Goal: Task Accomplishment & Management: Manage account settings

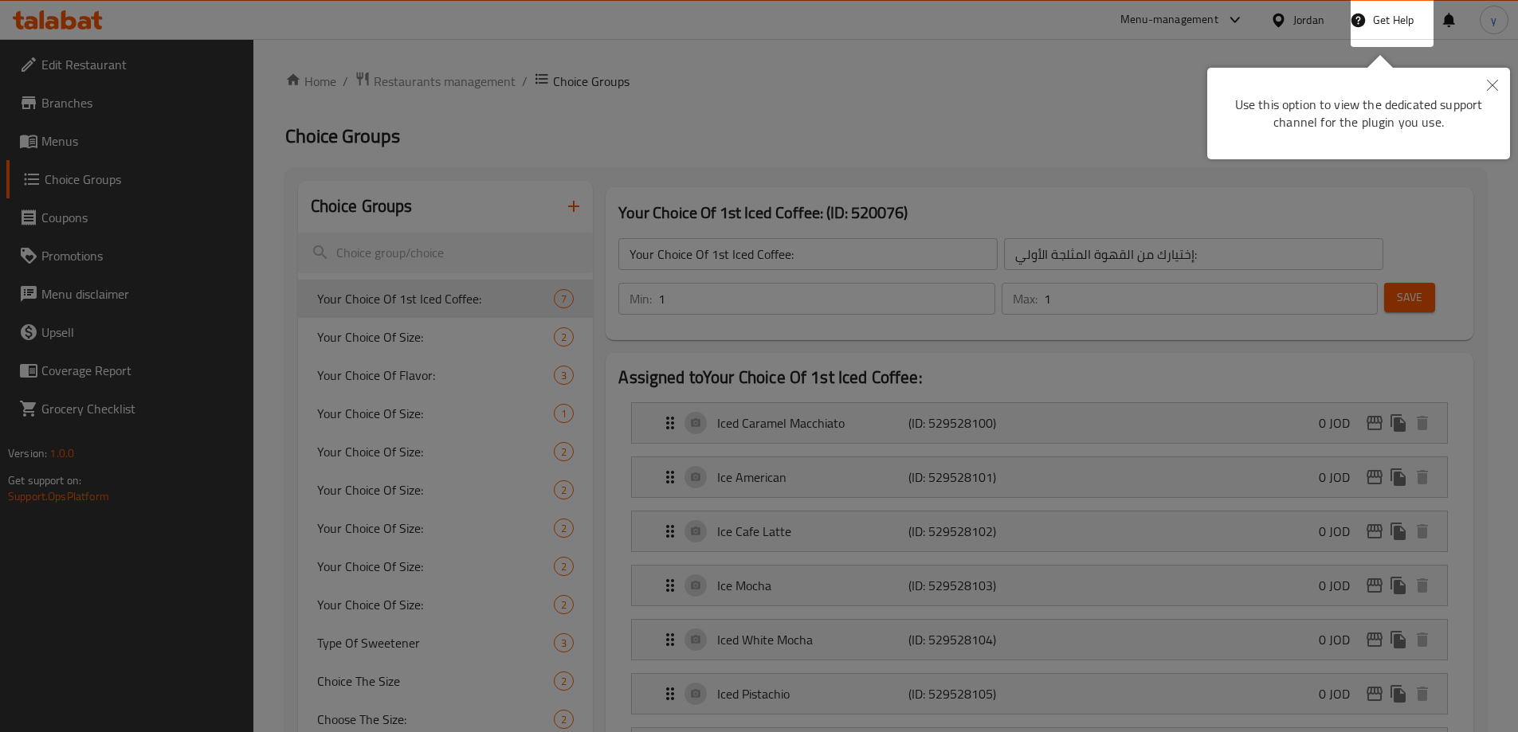
click at [690, 119] on div at bounding box center [759, 366] width 1518 height 732
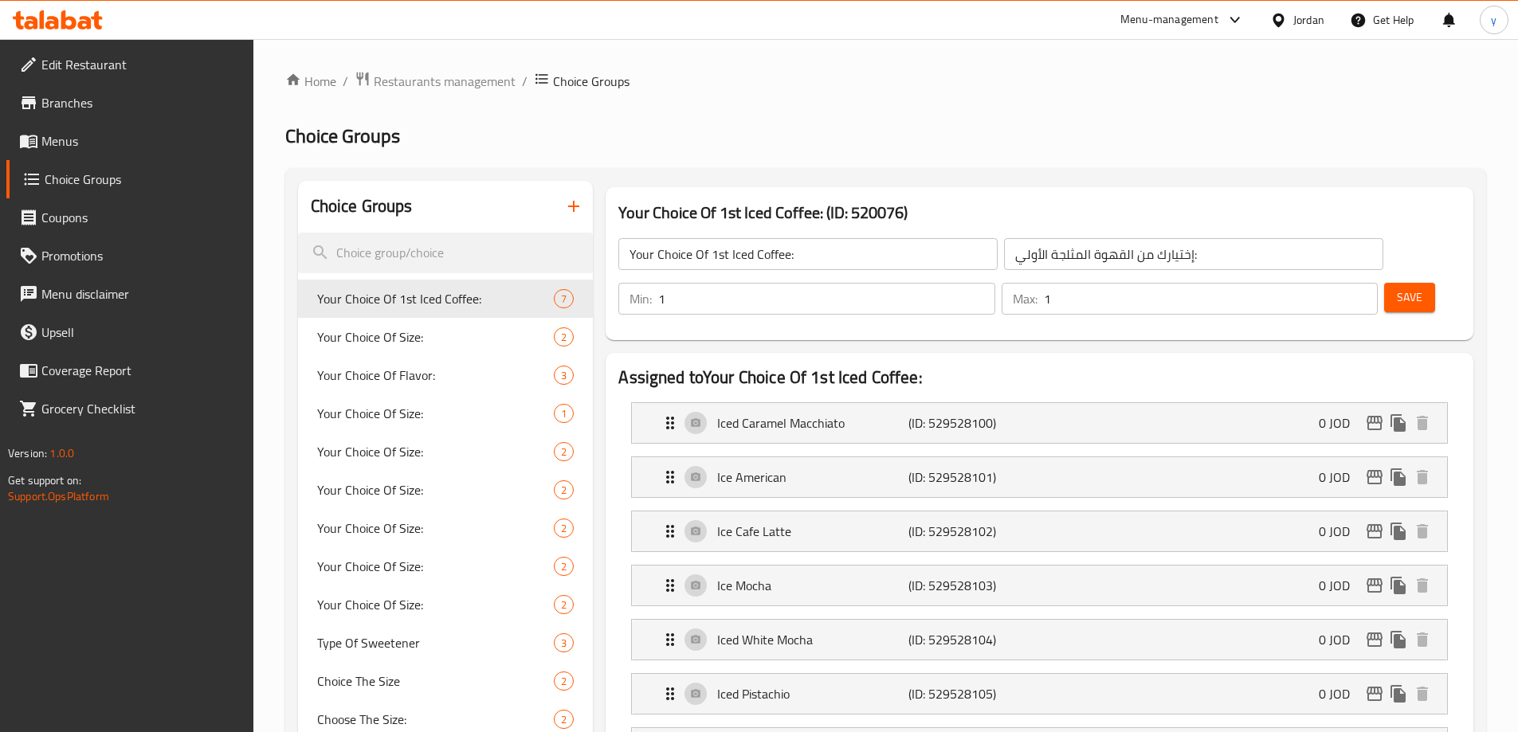
click at [29, 28] on icon at bounding box center [31, 23] width 14 height 14
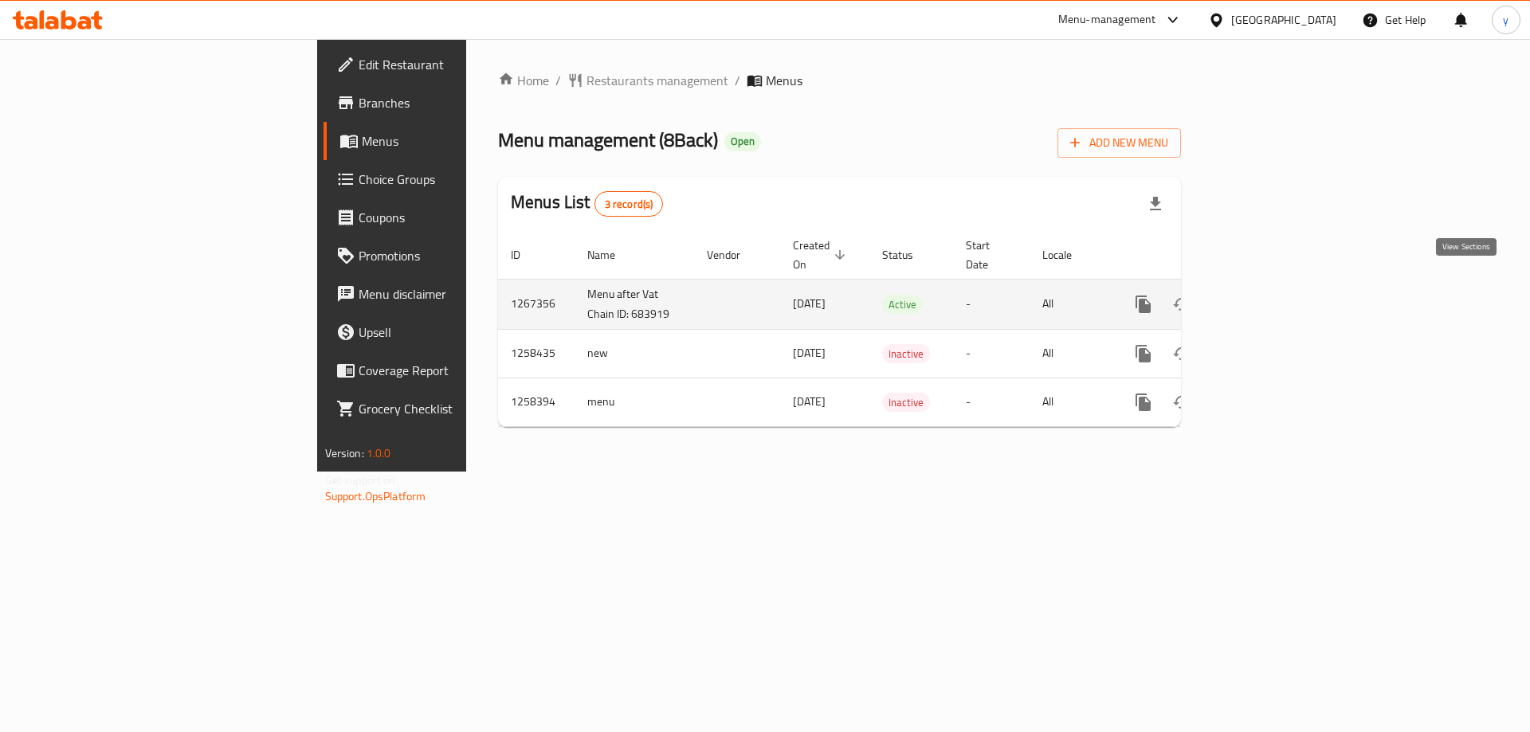
click at [1268, 295] on icon "enhanced table" at bounding box center [1258, 304] width 19 height 19
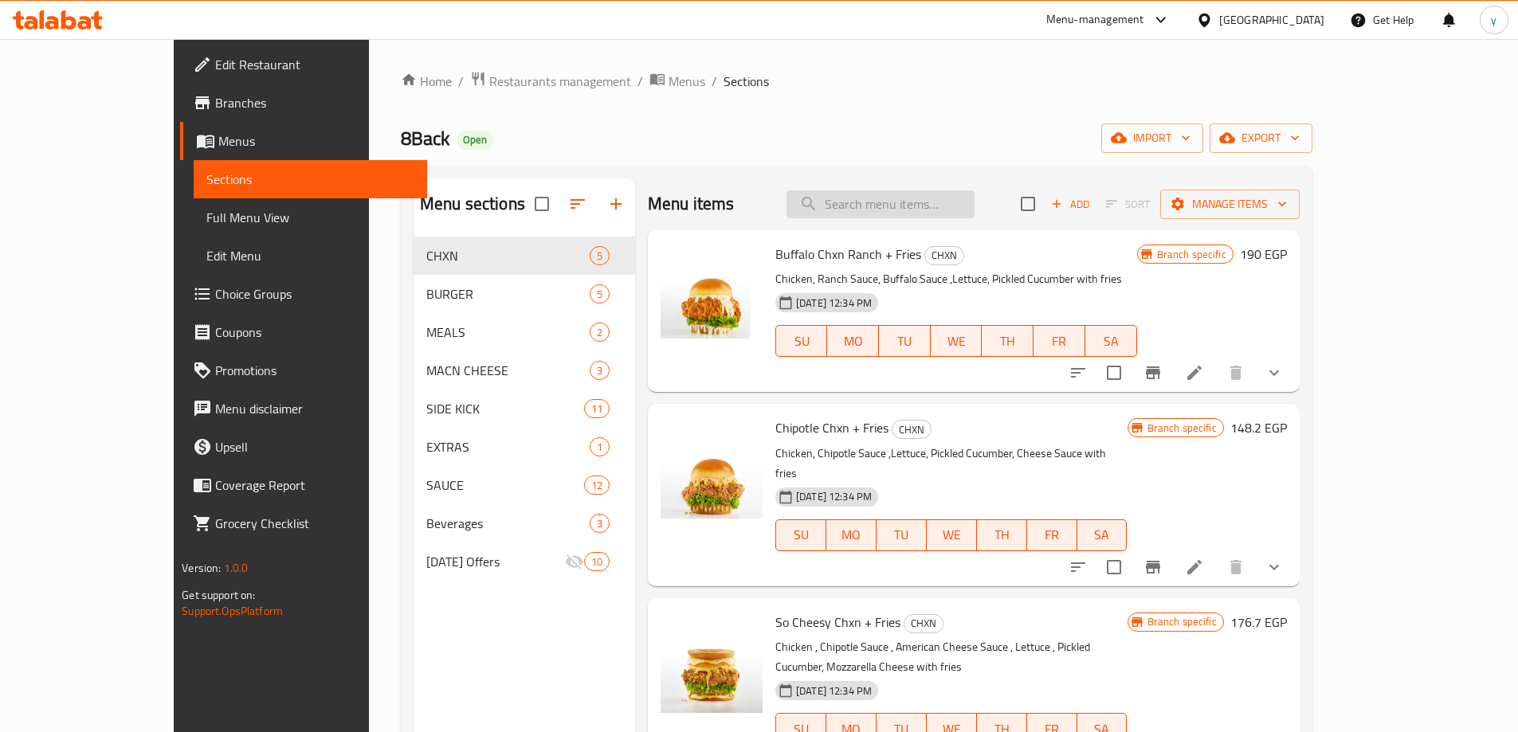
click at [953, 210] on input "search" at bounding box center [880, 204] width 188 height 28
paste input "So Cheesy Burger + Fries"
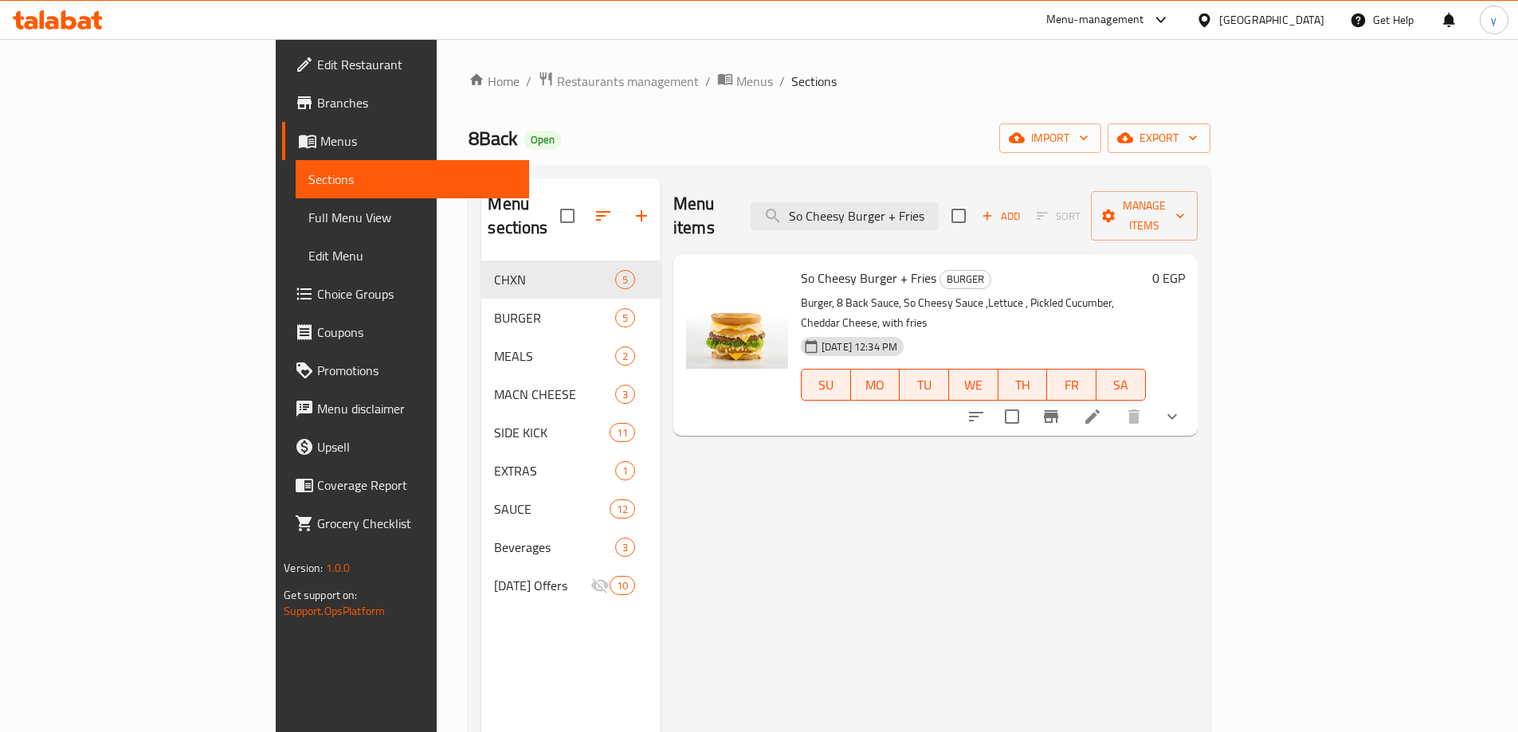
type input "So Cheesy Burger + Fries"
click at [1102, 407] on icon at bounding box center [1092, 416] width 19 height 19
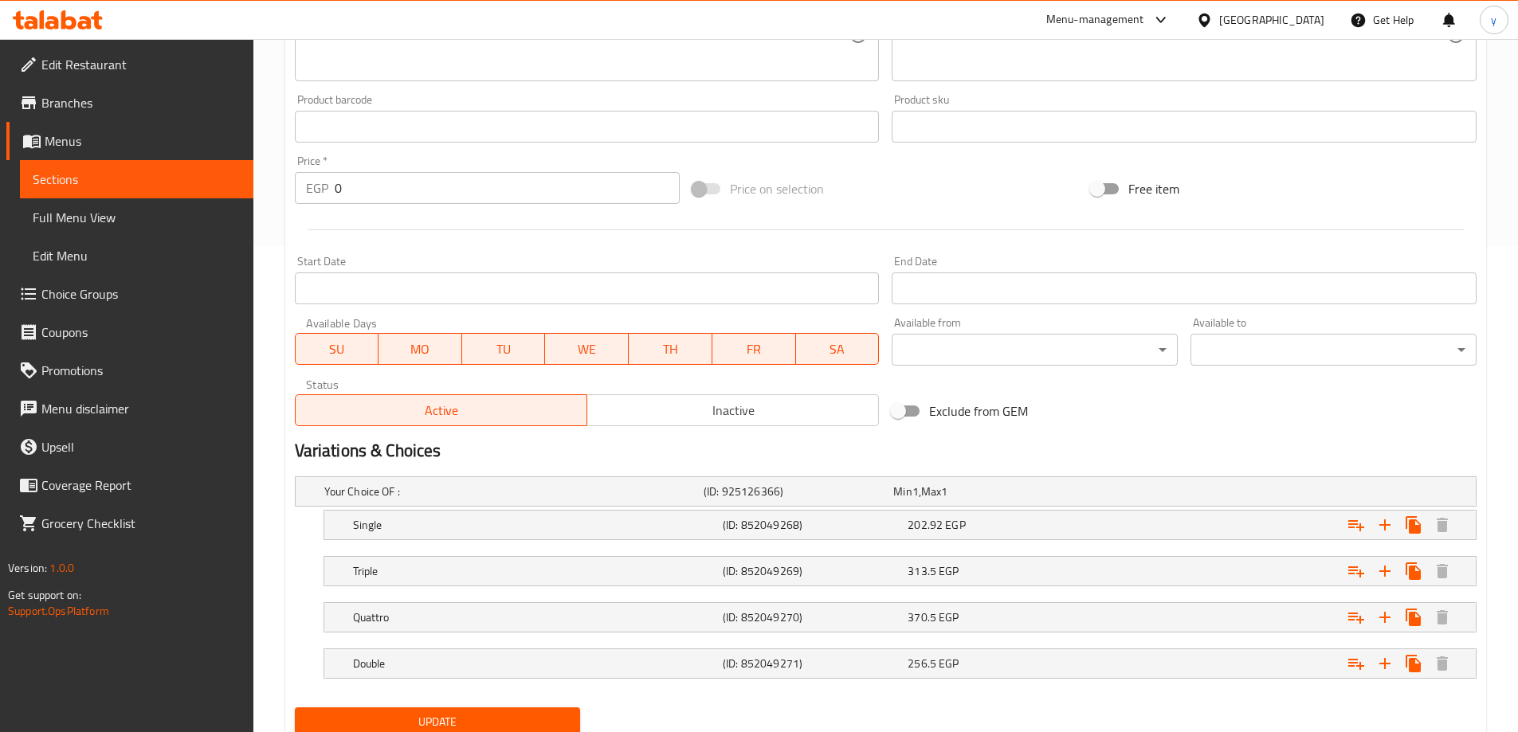
scroll to position [545, 0]
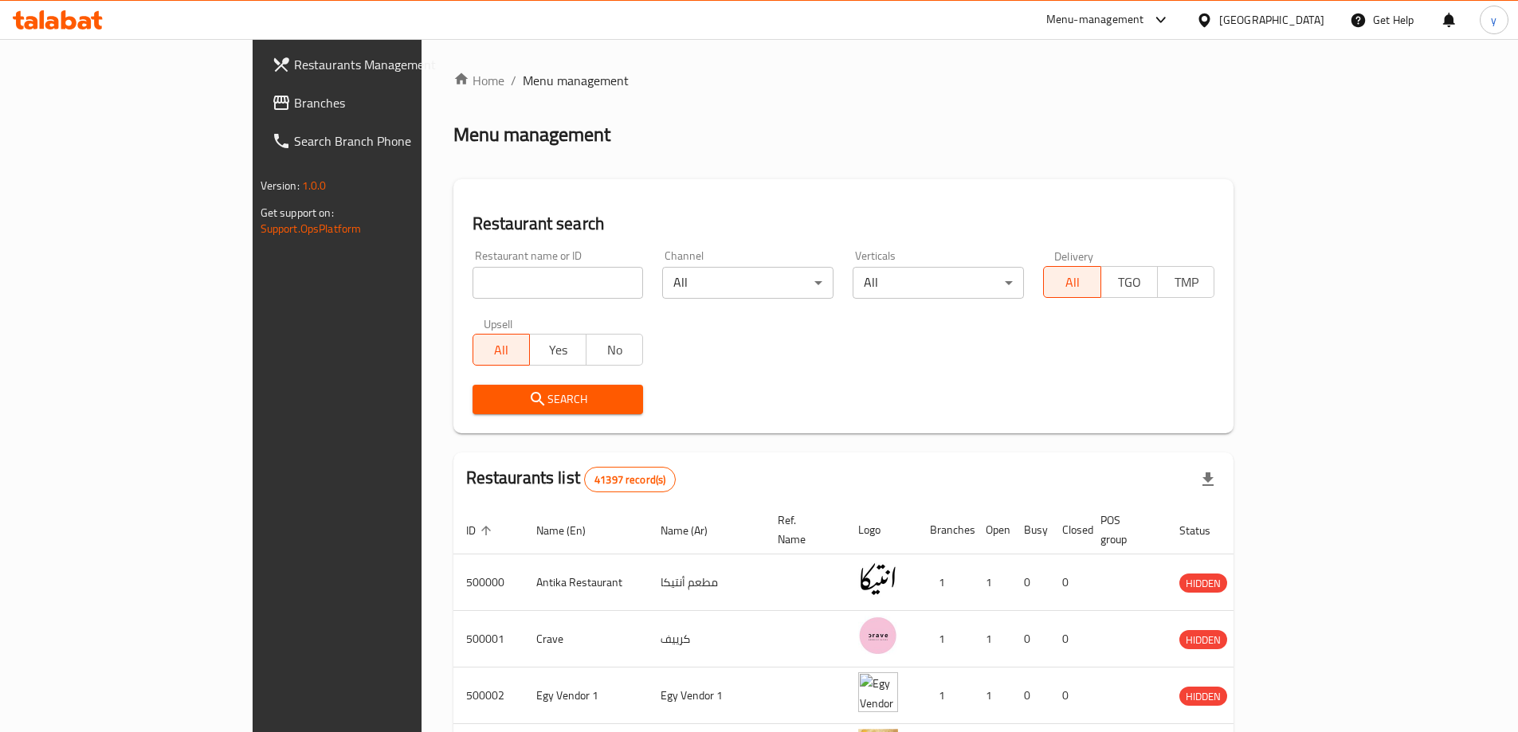
click at [259, 83] on link "Restaurants Management" at bounding box center [382, 64] width 247 height 38
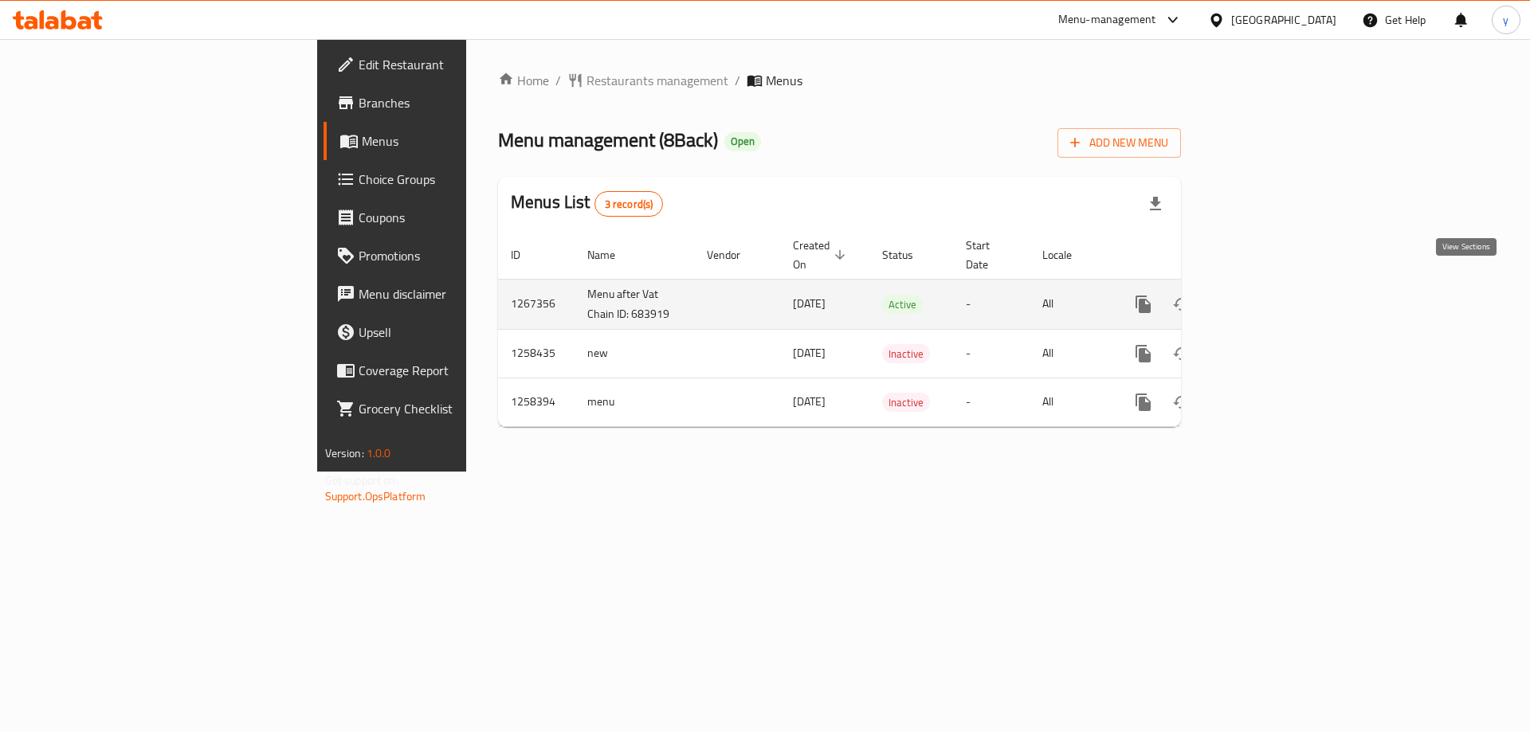
click at [1268, 295] on icon "enhanced table" at bounding box center [1258, 304] width 19 height 19
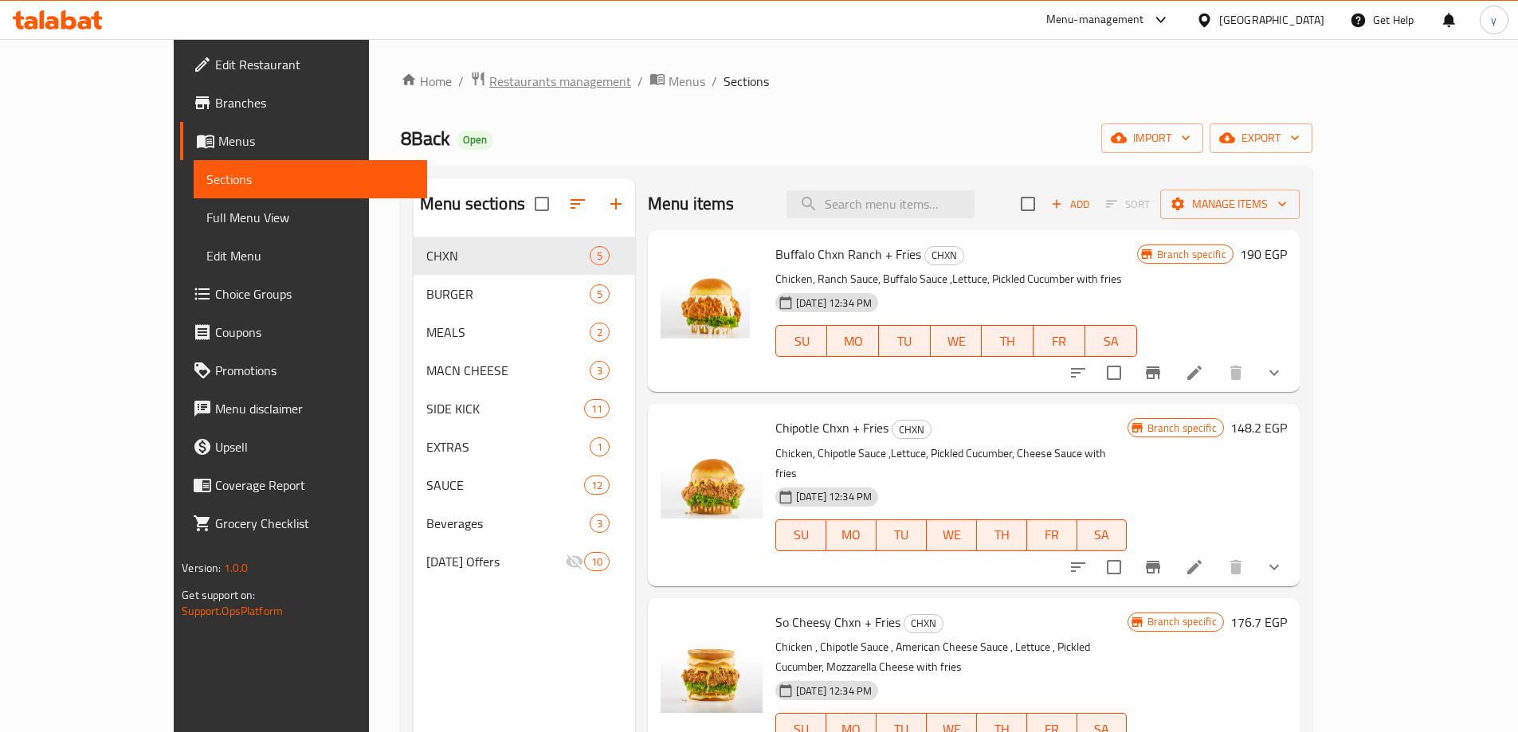
click at [489, 84] on span "Restaurants management" at bounding box center [560, 81] width 142 height 19
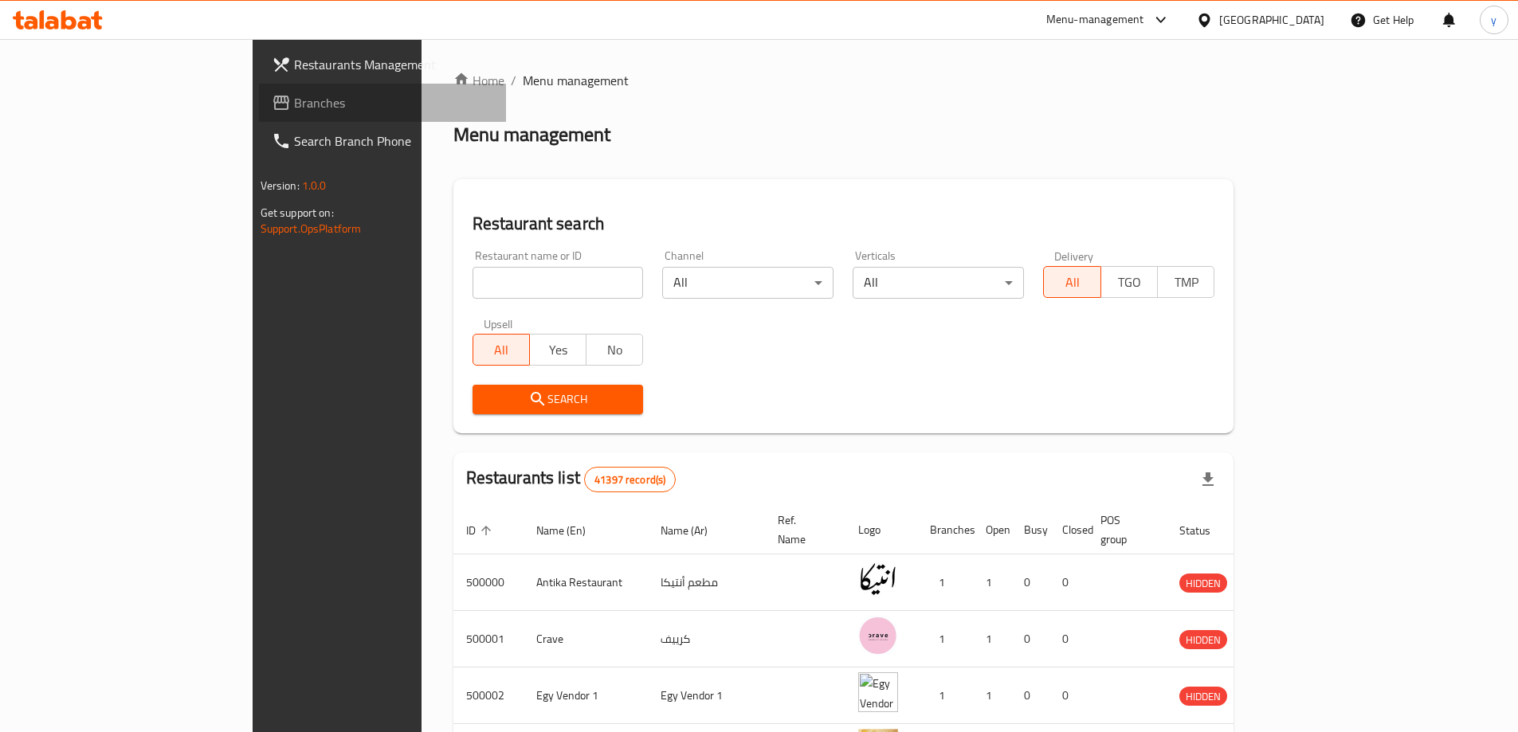
click at [294, 104] on span "Branches" at bounding box center [393, 102] width 199 height 19
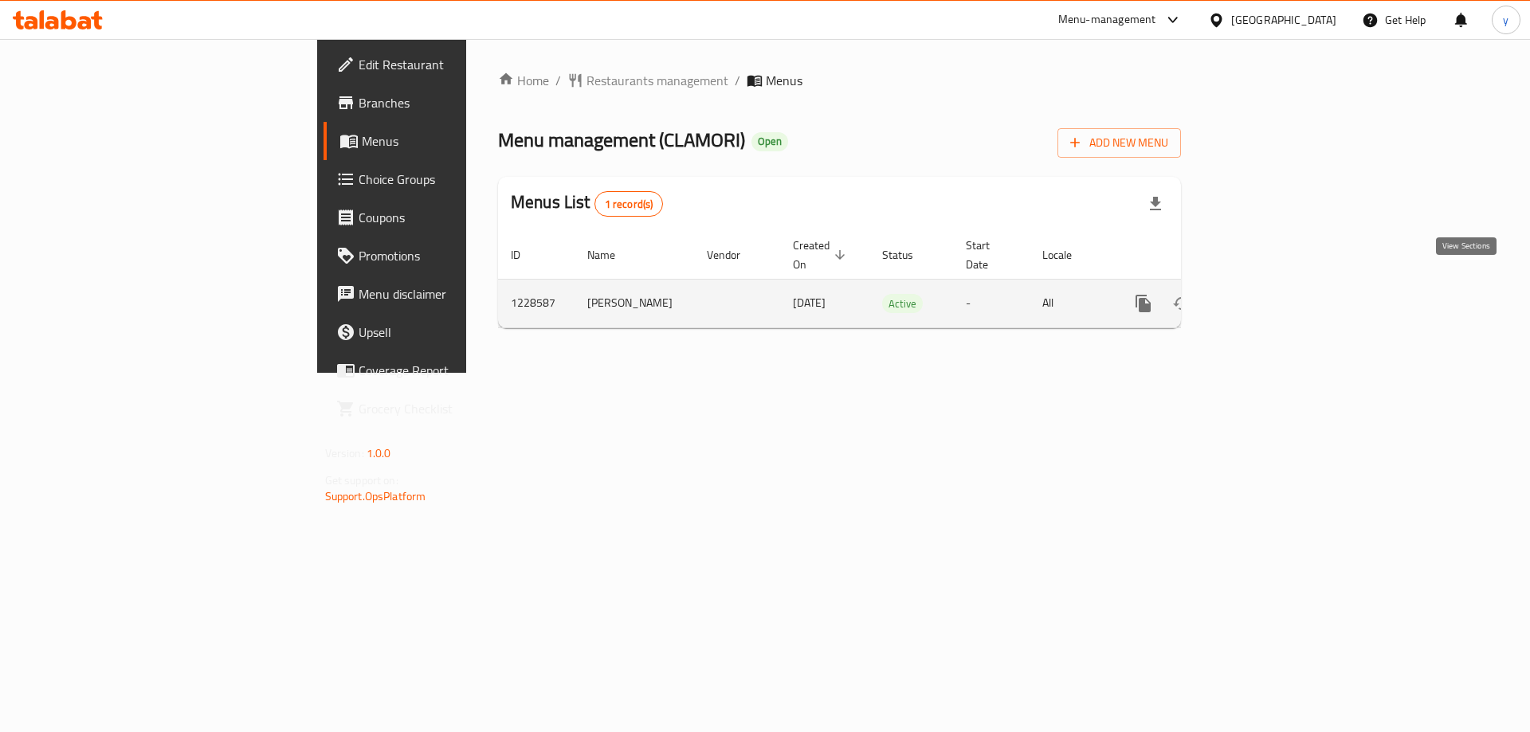
click at [1268, 294] on icon "enhanced table" at bounding box center [1258, 303] width 19 height 19
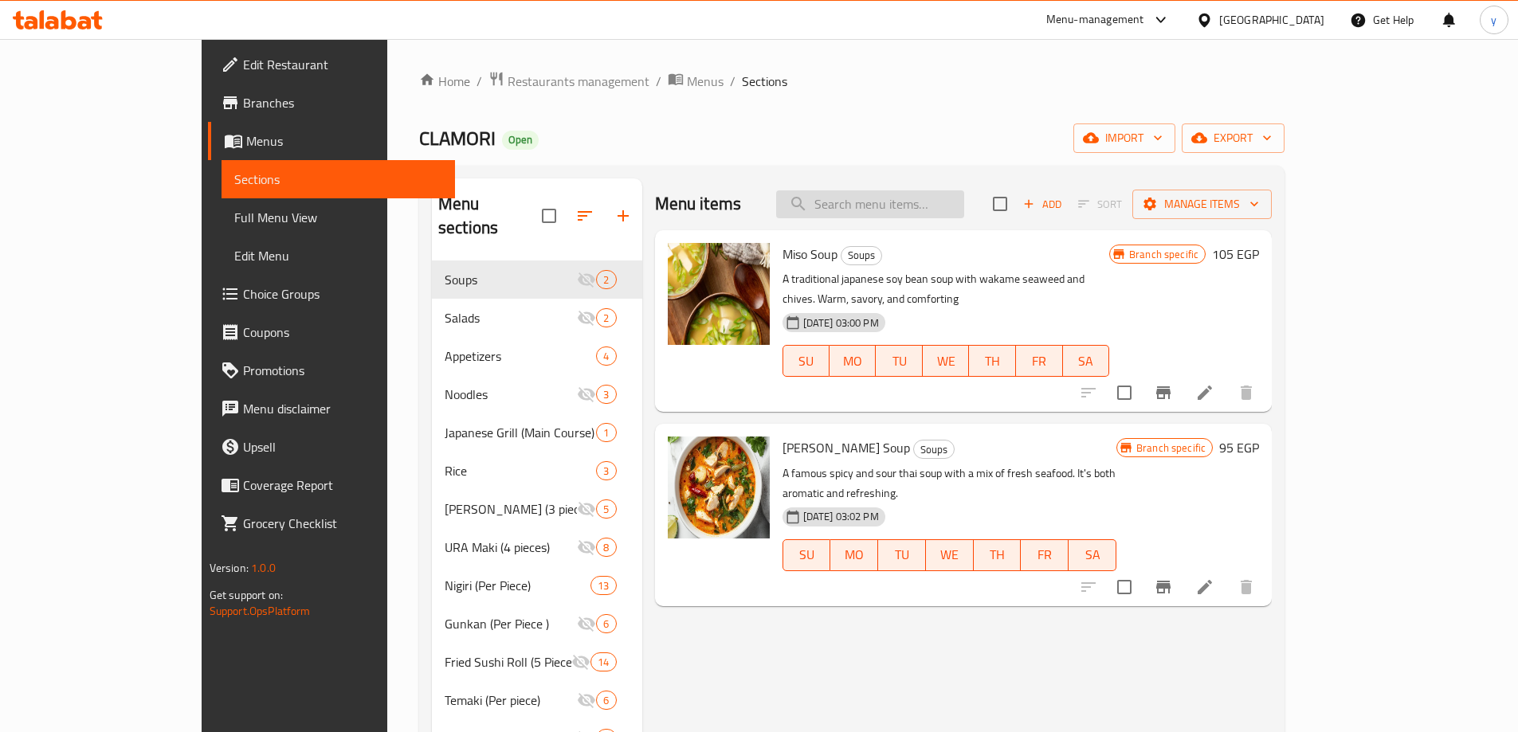
click at [892, 215] on input "search" at bounding box center [870, 204] width 188 height 28
paste input "728288"
type input "728288"
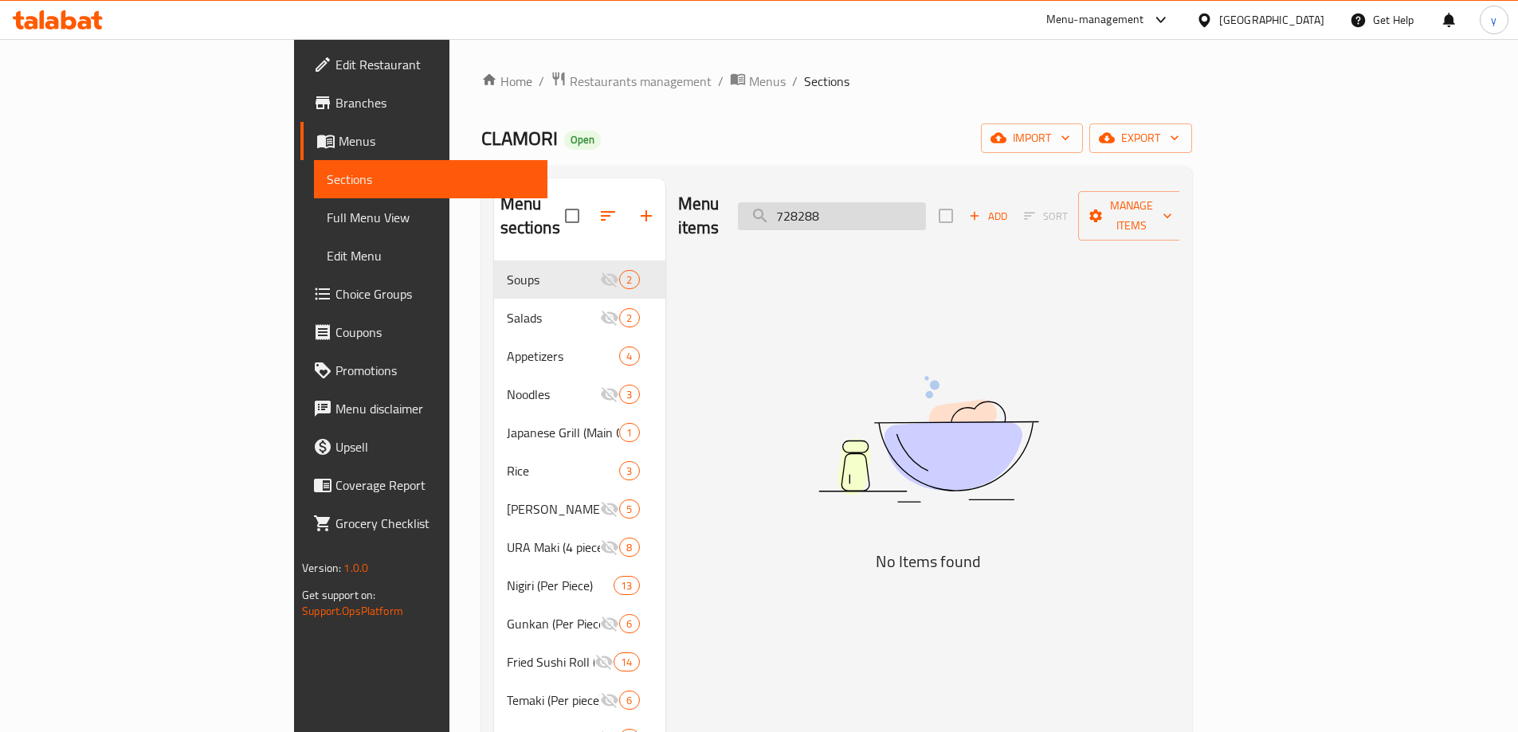
click at [916, 202] on input "728288" at bounding box center [832, 216] width 188 height 28
click at [916, 212] on input "728288" at bounding box center [832, 216] width 188 height 28
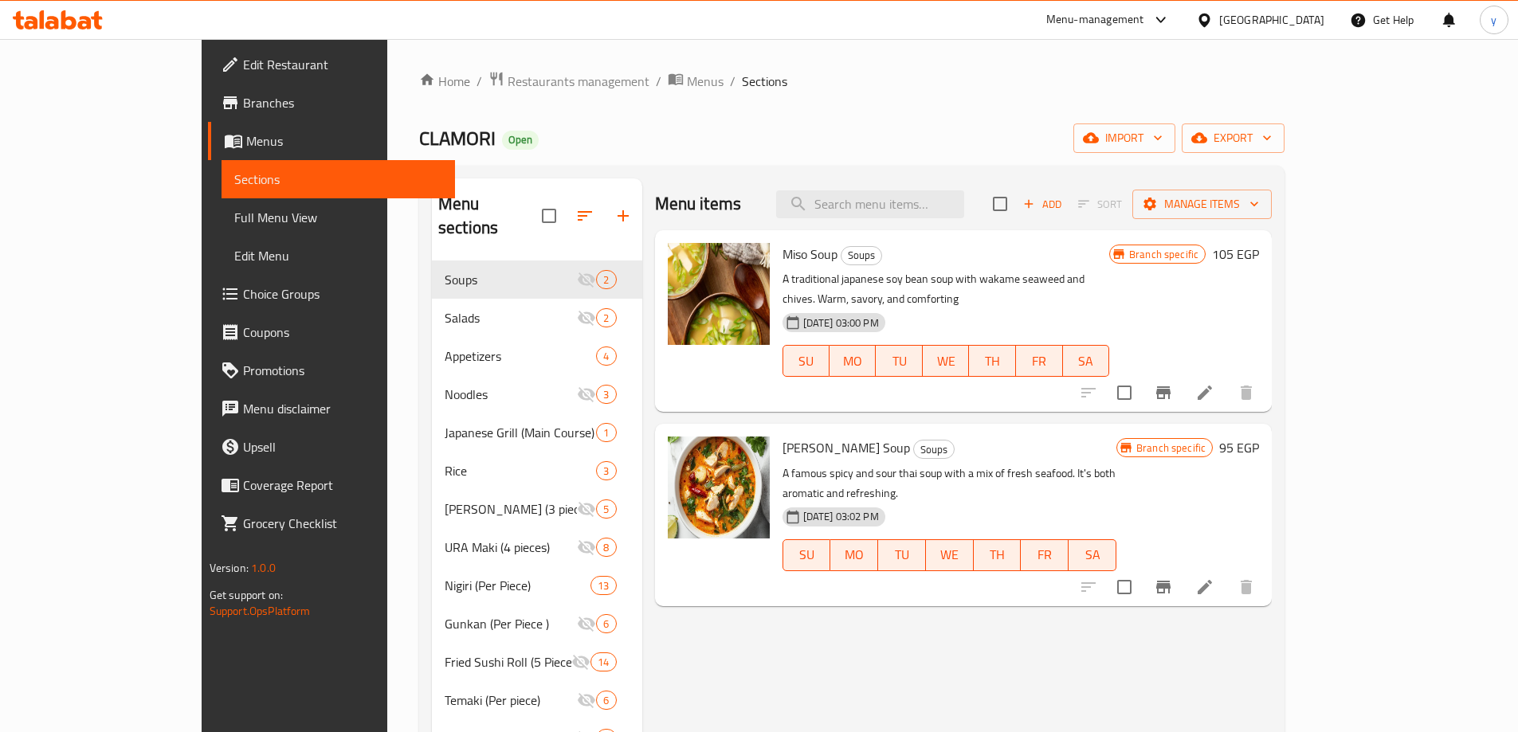
paste input "Sea Eel Maki"
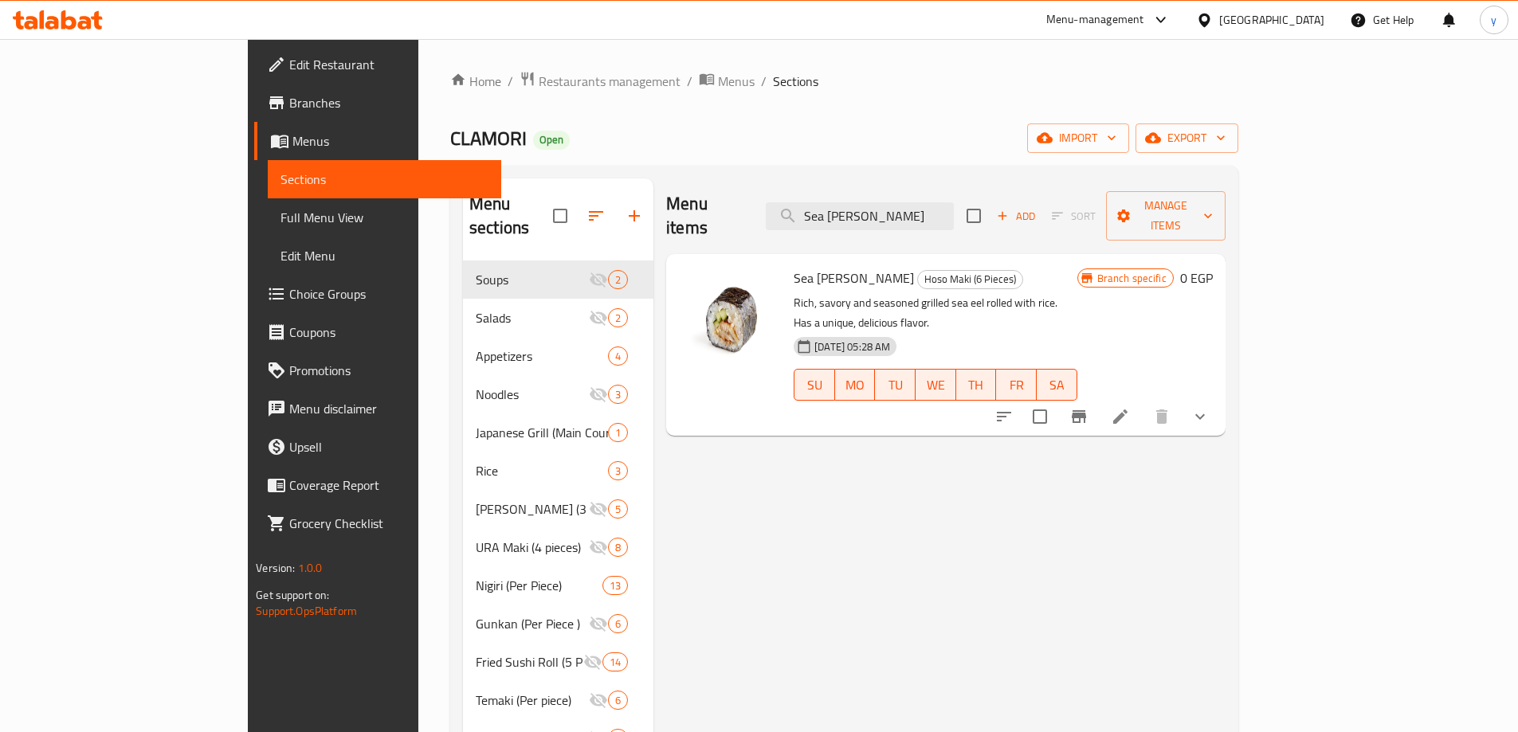
type input "Sea Eel Maki"
click at [1143, 402] on li at bounding box center [1120, 416] width 45 height 29
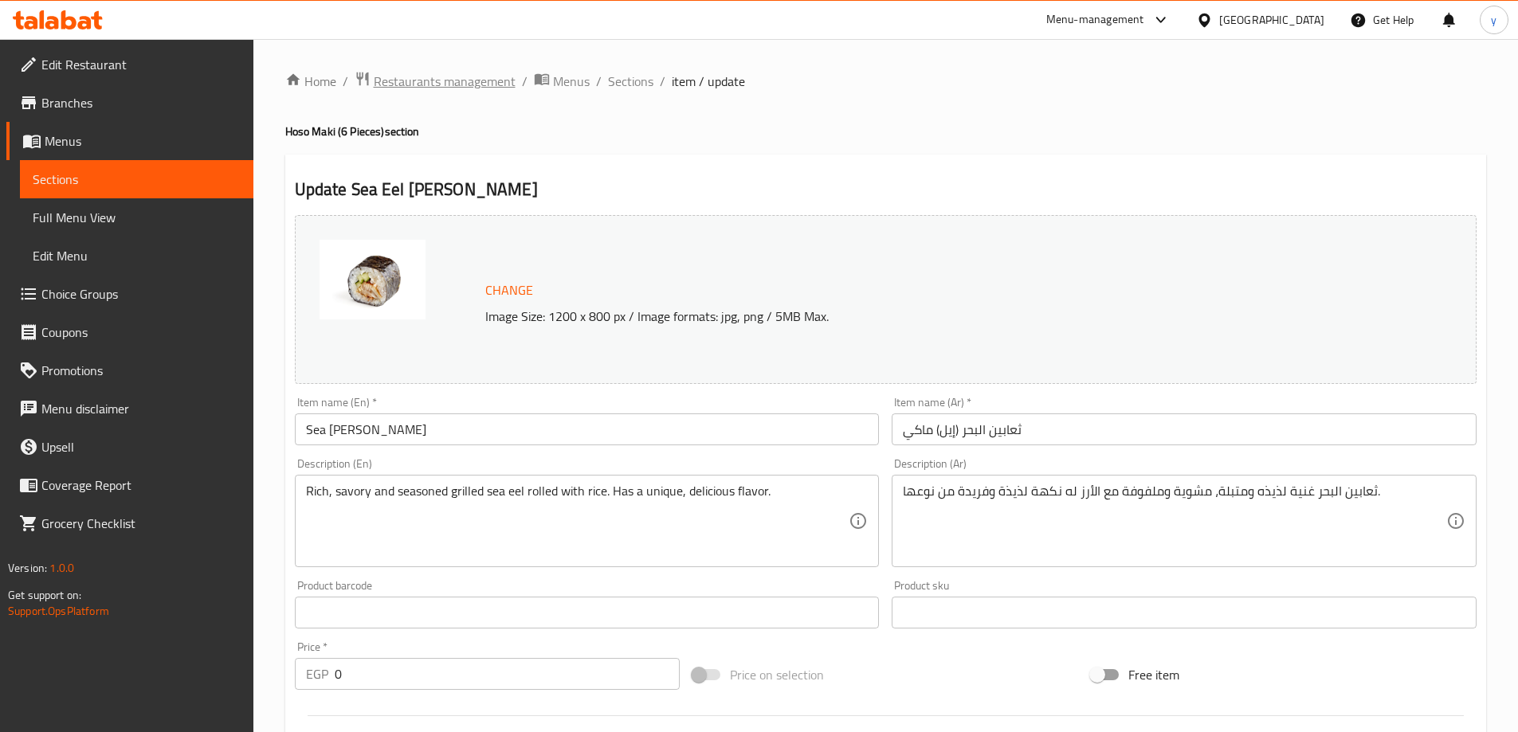
click at [422, 90] on span "Restaurants management" at bounding box center [445, 81] width 142 height 19
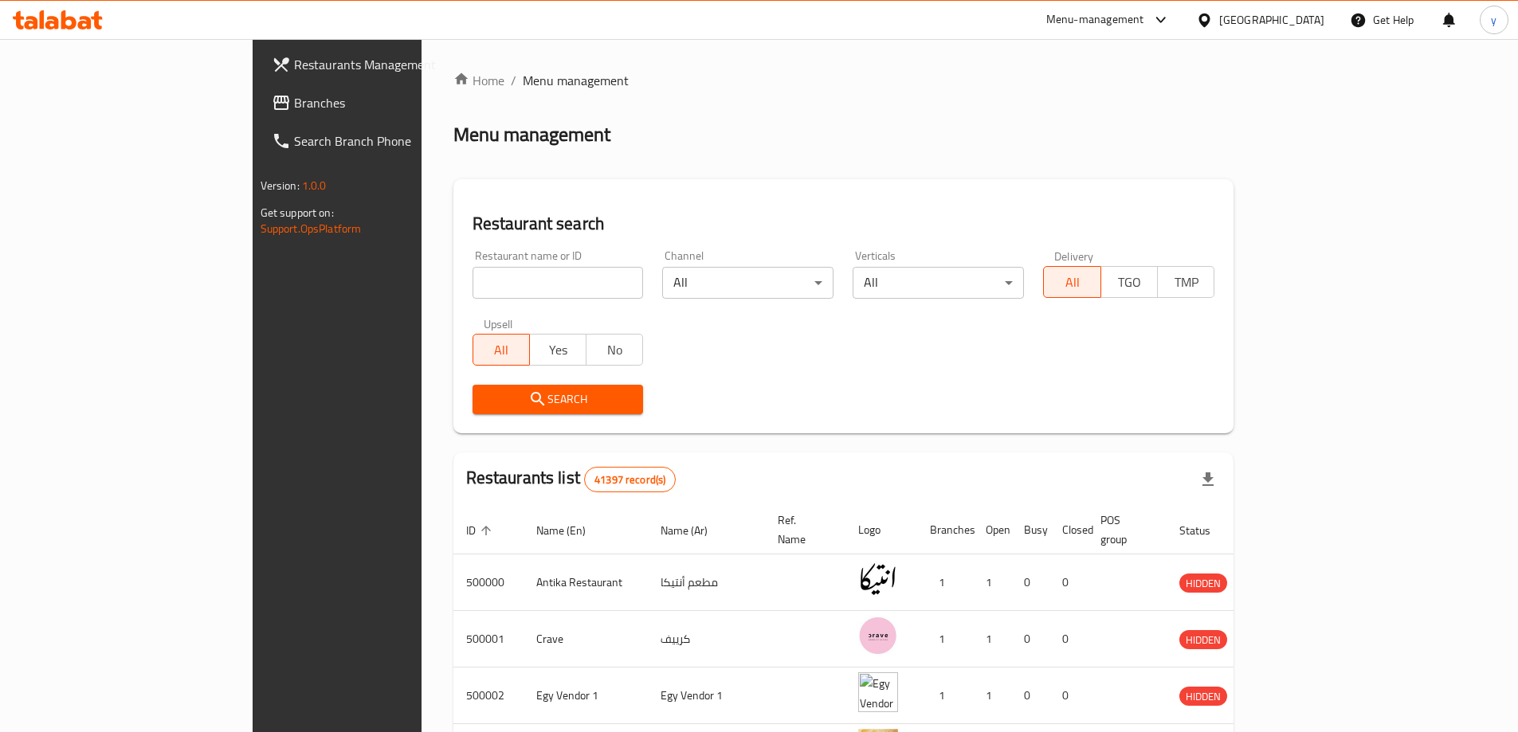
click at [294, 100] on span "Branches" at bounding box center [393, 102] width 199 height 19
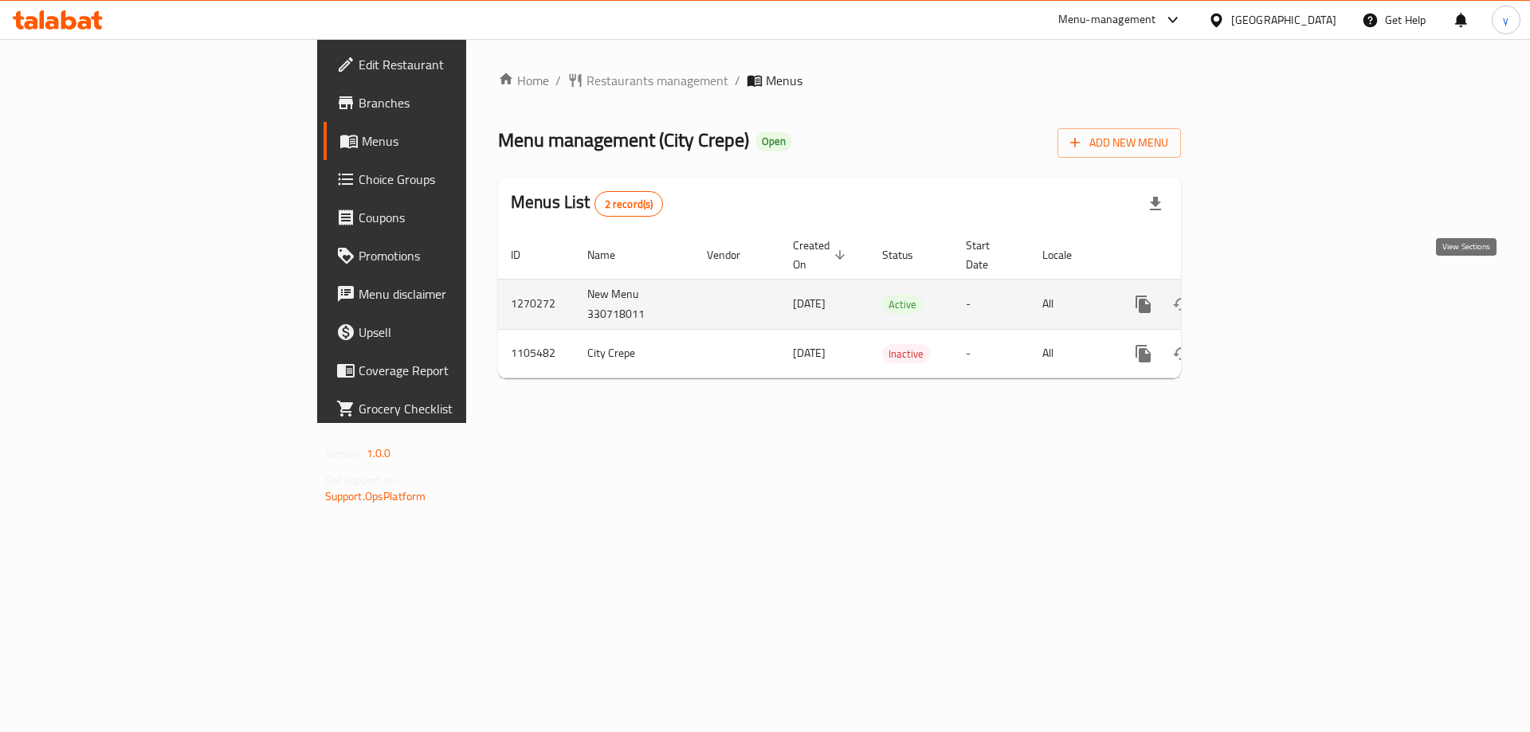
click at [1268, 295] on icon "enhanced table" at bounding box center [1258, 304] width 19 height 19
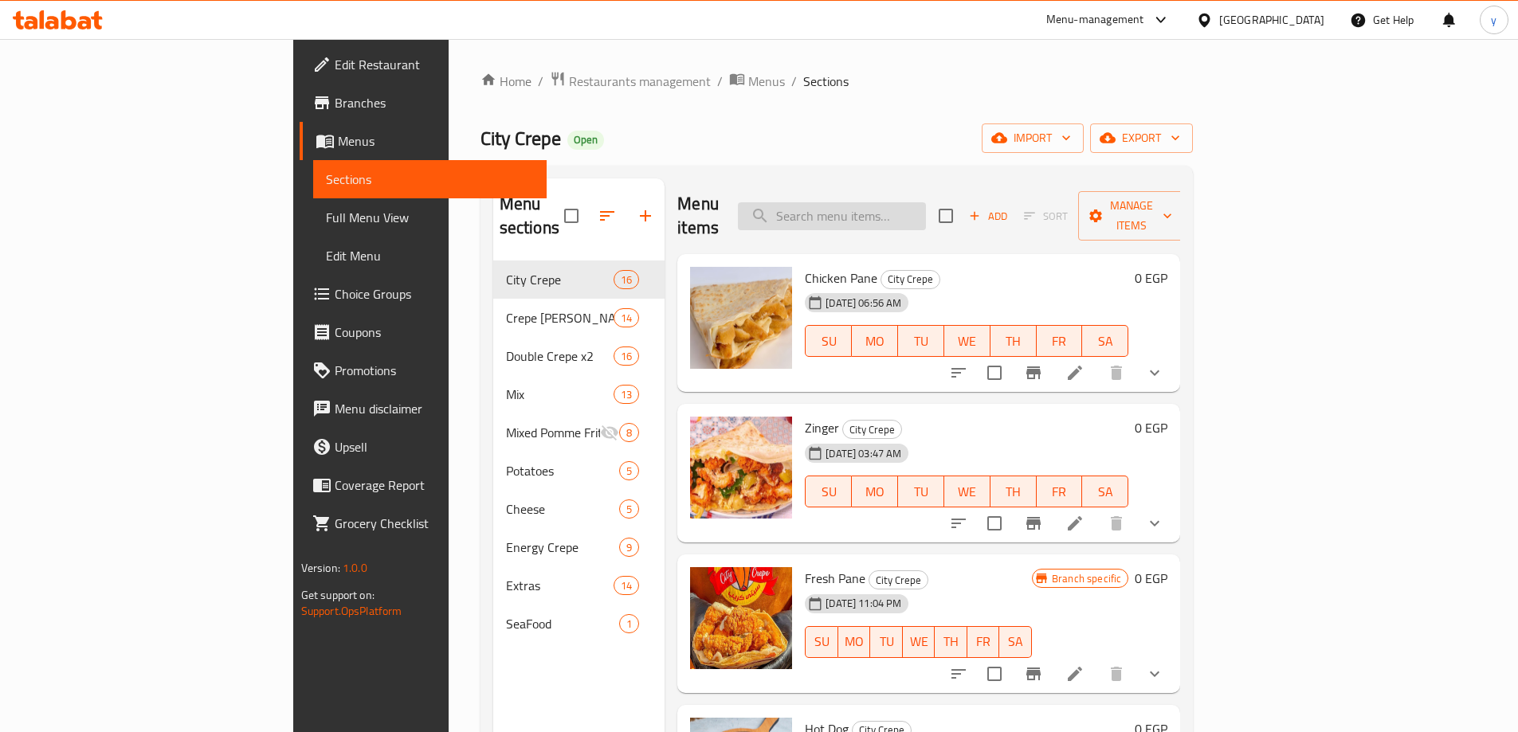
click at [926, 212] on input "search" at bounding box center [832, 216] width 188 height 28
paste input "Spicy Katyousha Chicken"
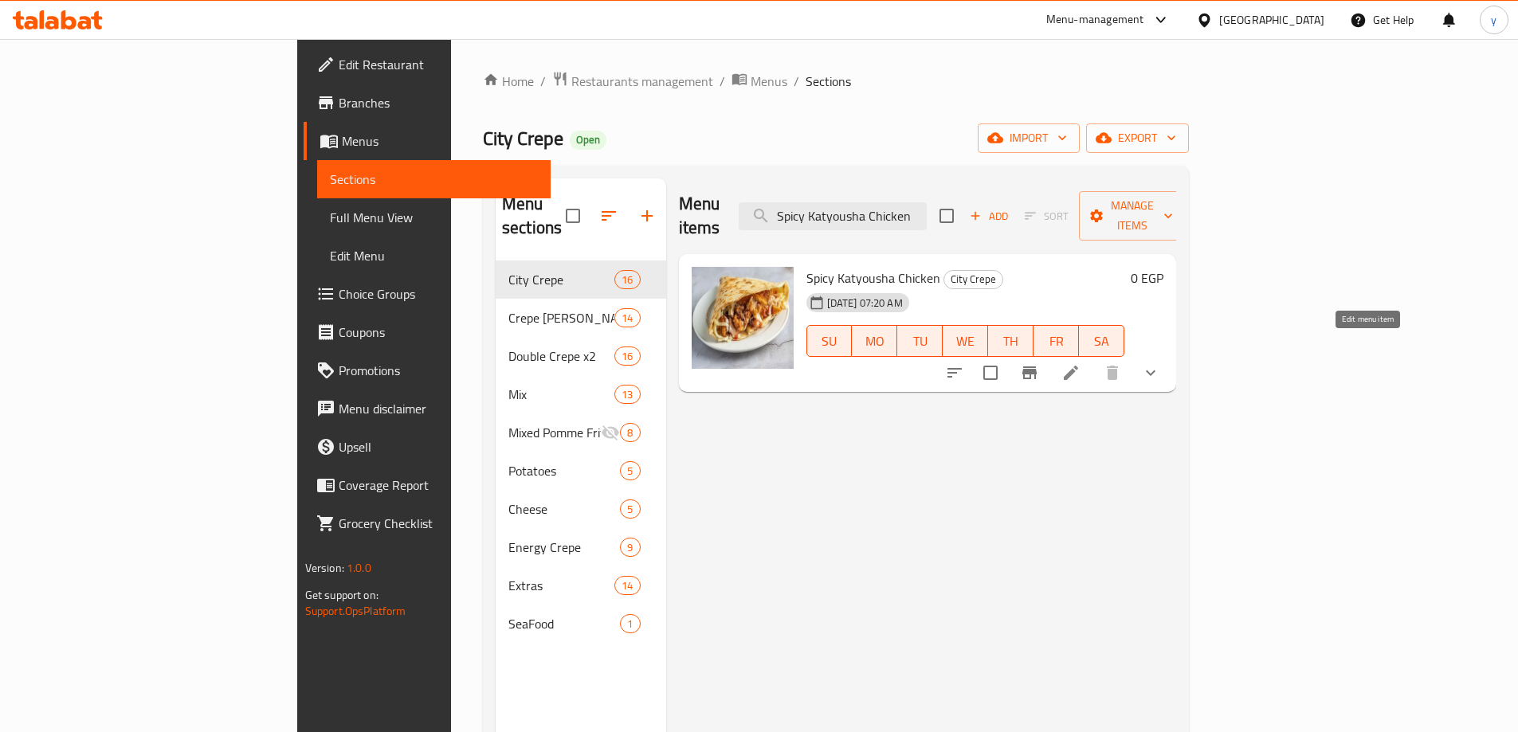
type input "Spicy Katyousha Chicken"
click at [1081, 363] on icon at bounding box center [1070, 372] width 19 height 19
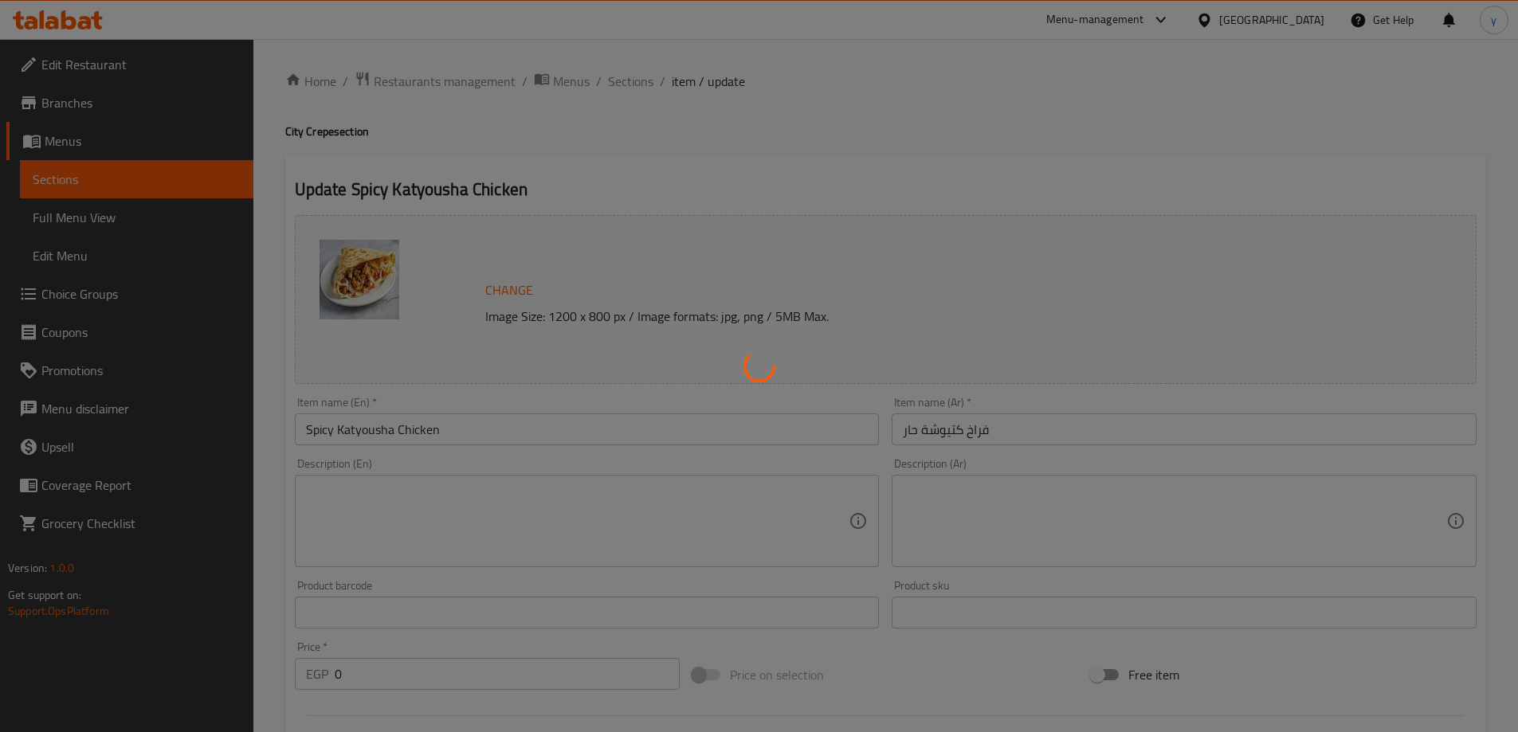
type input "اختيارك من:"
type input "0"
type input "1"
type input "اختيارك من:"
type input "0"
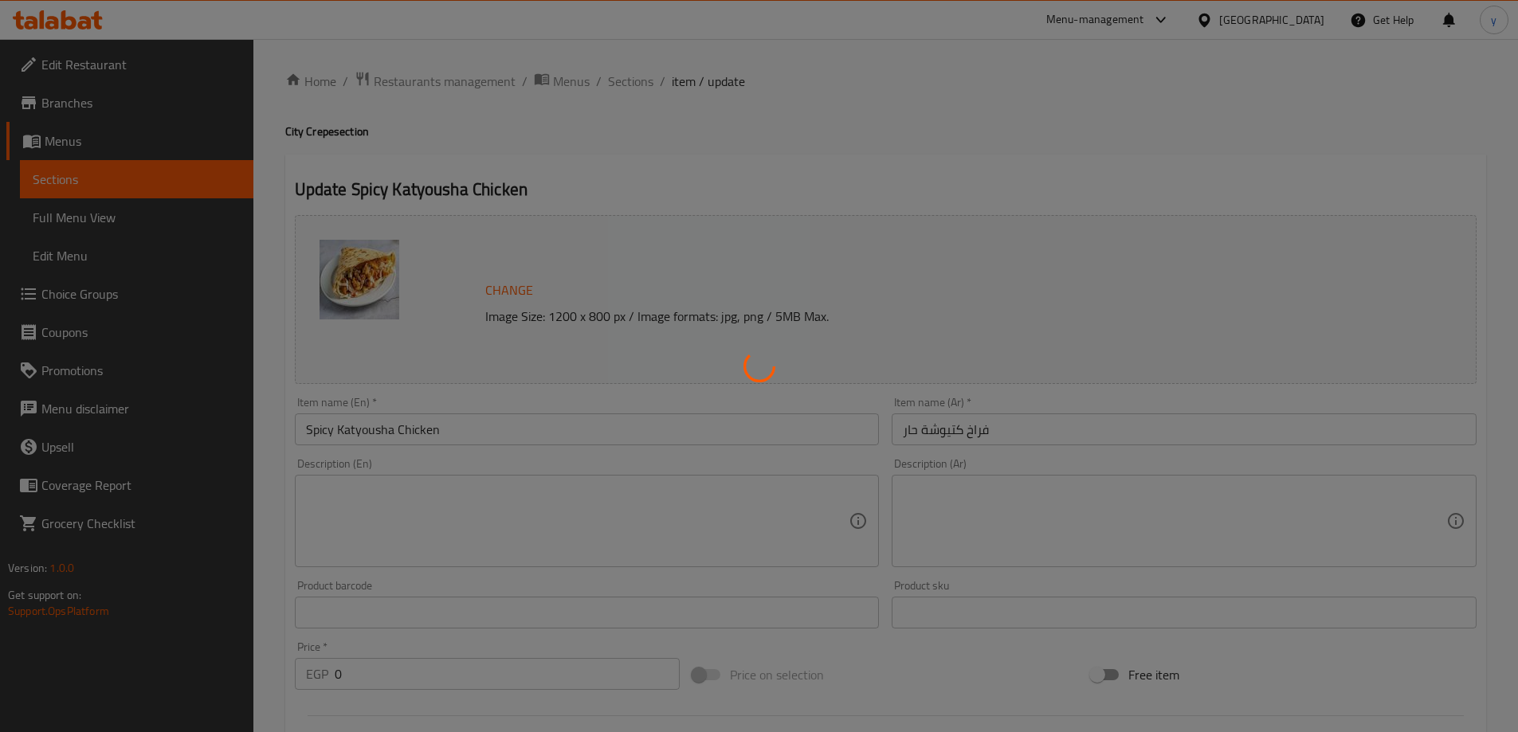
type input "1"
type input "اختيارك من:"
type input "0"
type input "1"
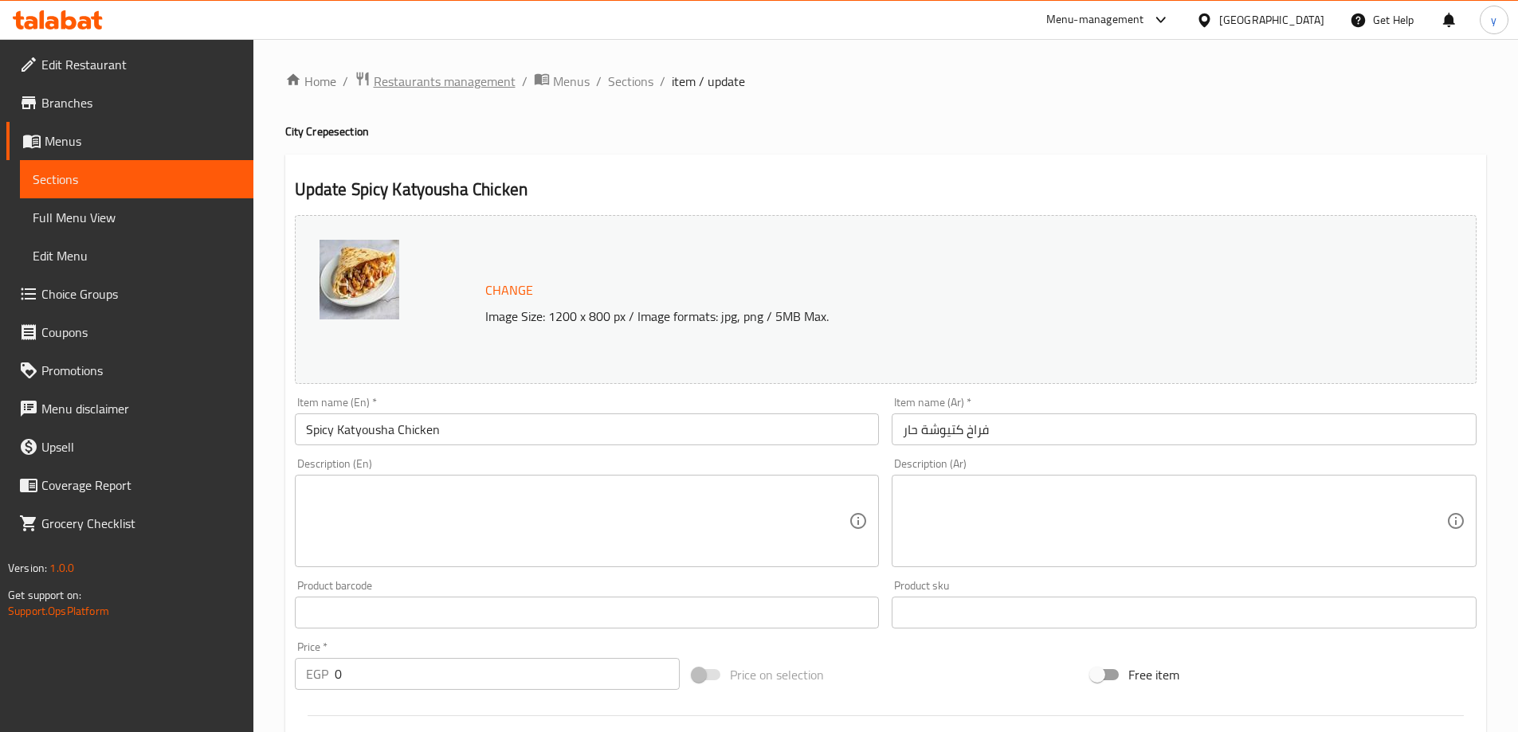
click at [468, 83] on span "Restaurants management" at bounding box center [445, 81] width 142 height 19
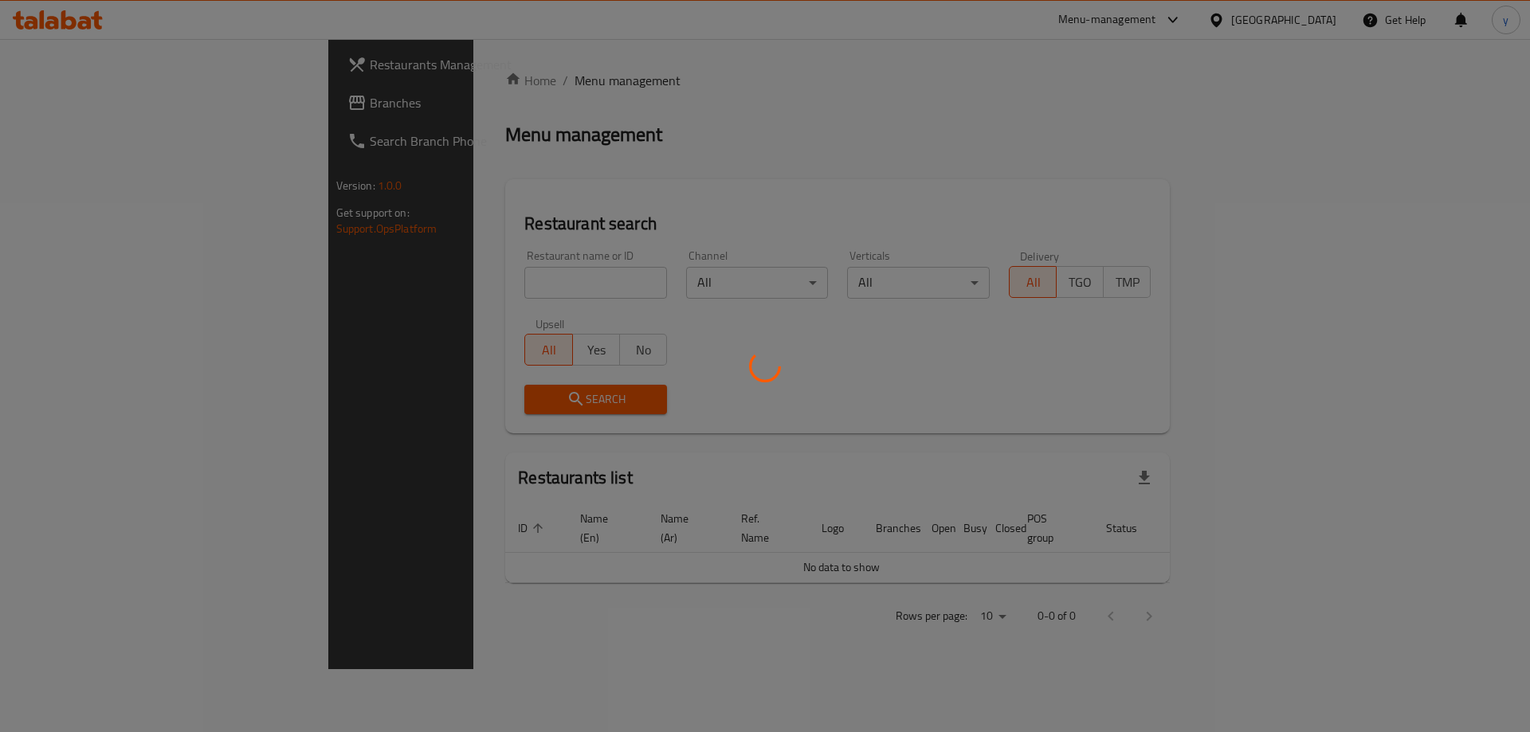
click at [81, 94] on div at bounding box center [765, 366] width 1530 height 732
click at [78, 108] on div at bounding box center [765, 366] width 1530 height 732
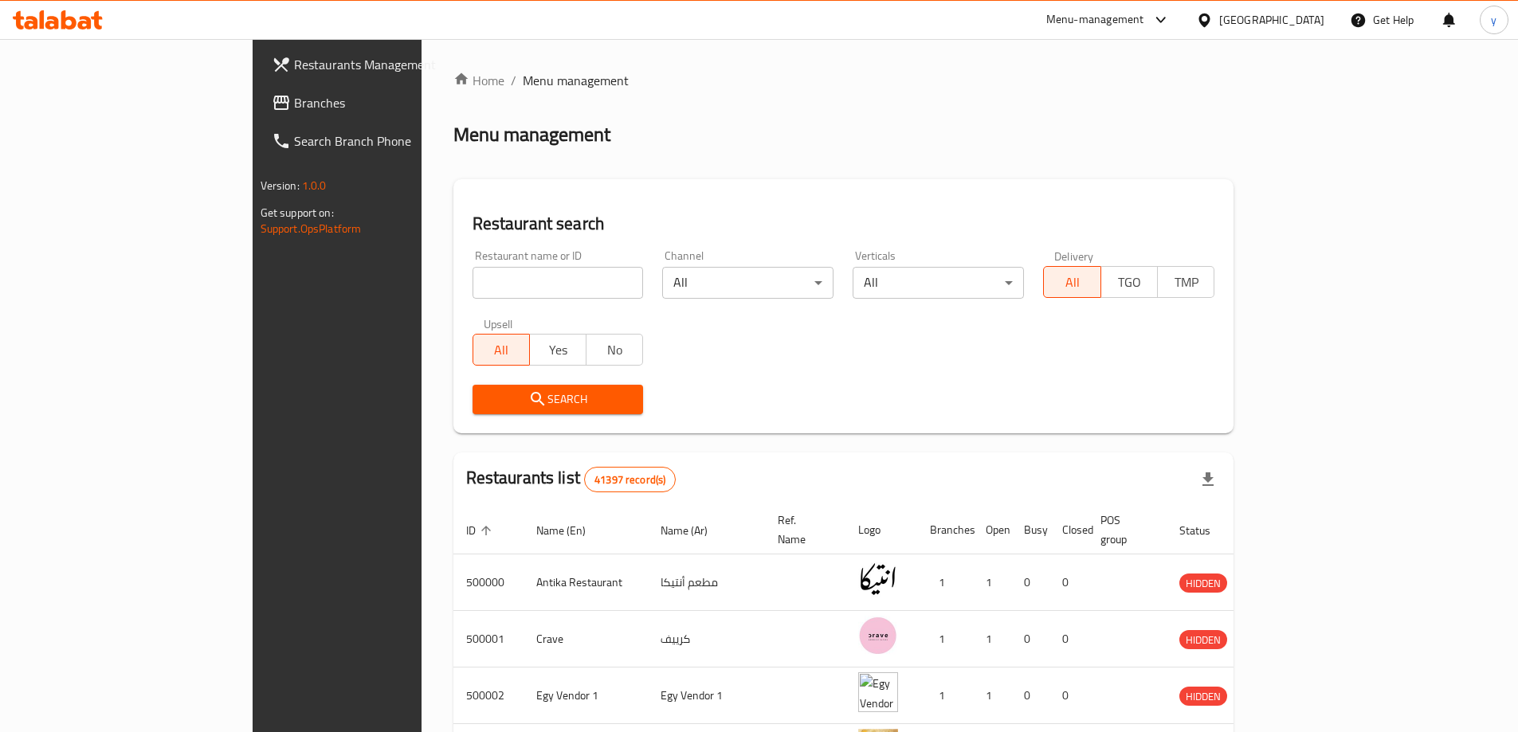
click at [294, 108] on span "Branches" at bounding box center [393, 102] width 199 height 19
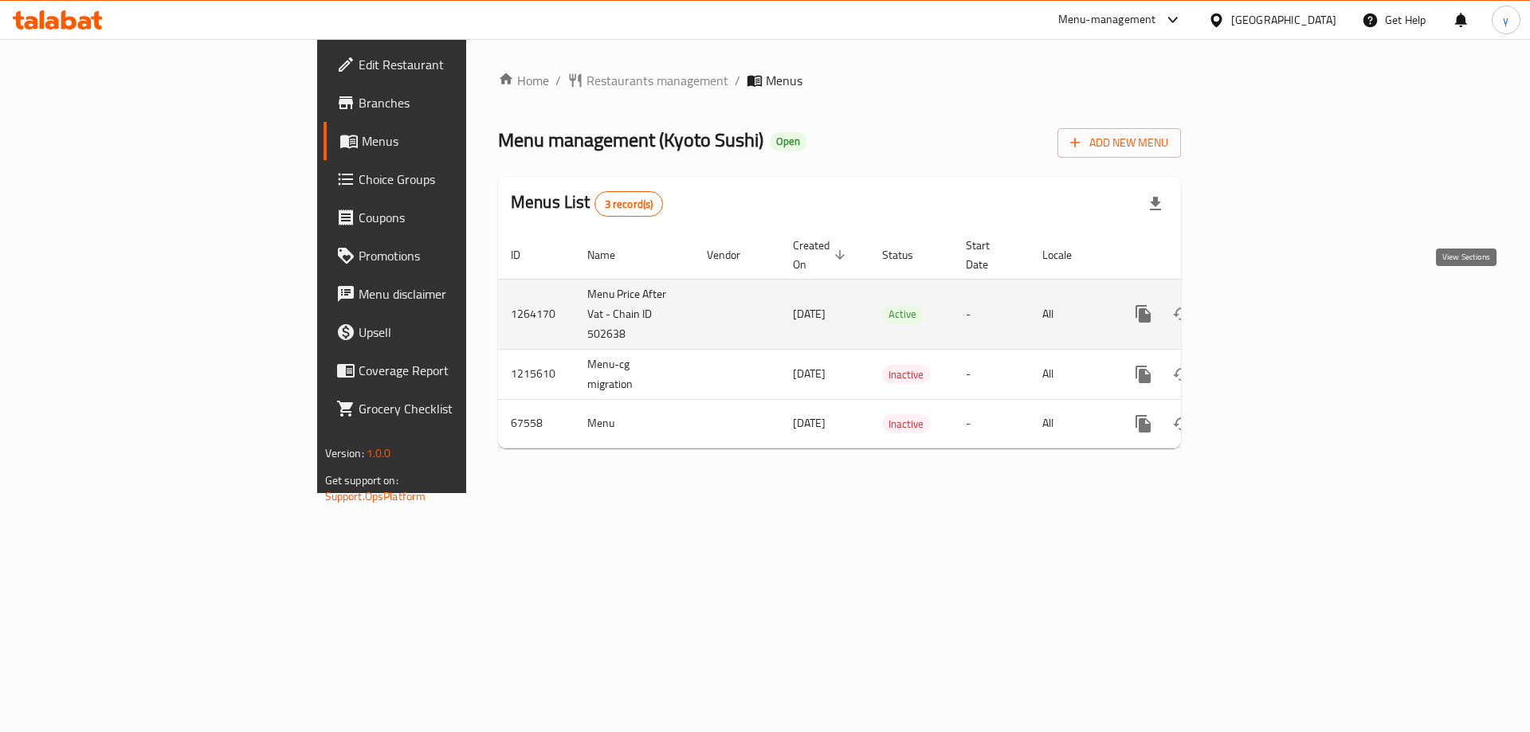
click at [1268, 304] on icon "enhanced table" at bounding box center [1258, 313] width 19 height 19
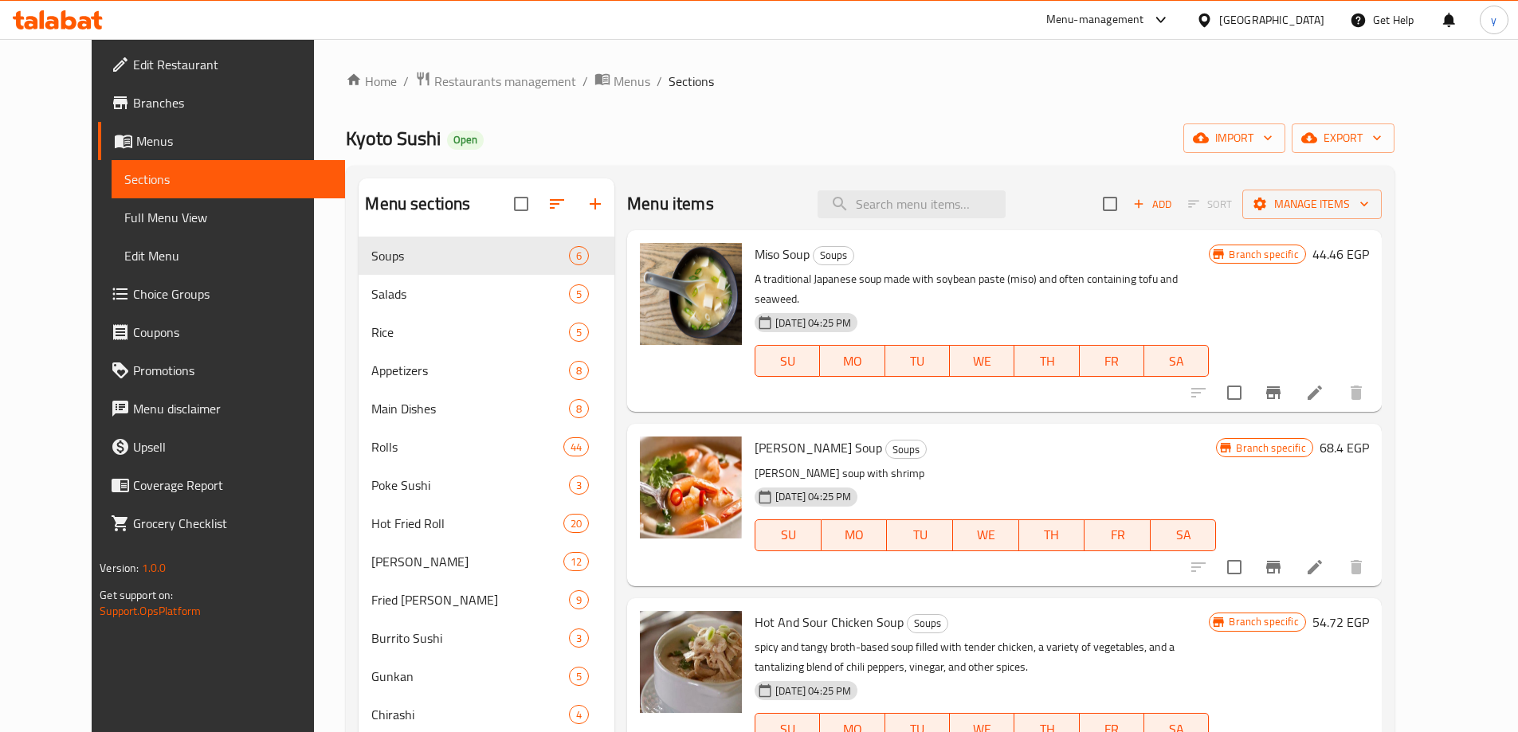
click at [927, 219] on div "Menu items Add Sort Manage items" at bounding box center [1004, 204] width 754 height 52
click at [928, 206] on input "search" at bounding box center [912, 204] width 188 height 28
paste input "Small Mineral Water"
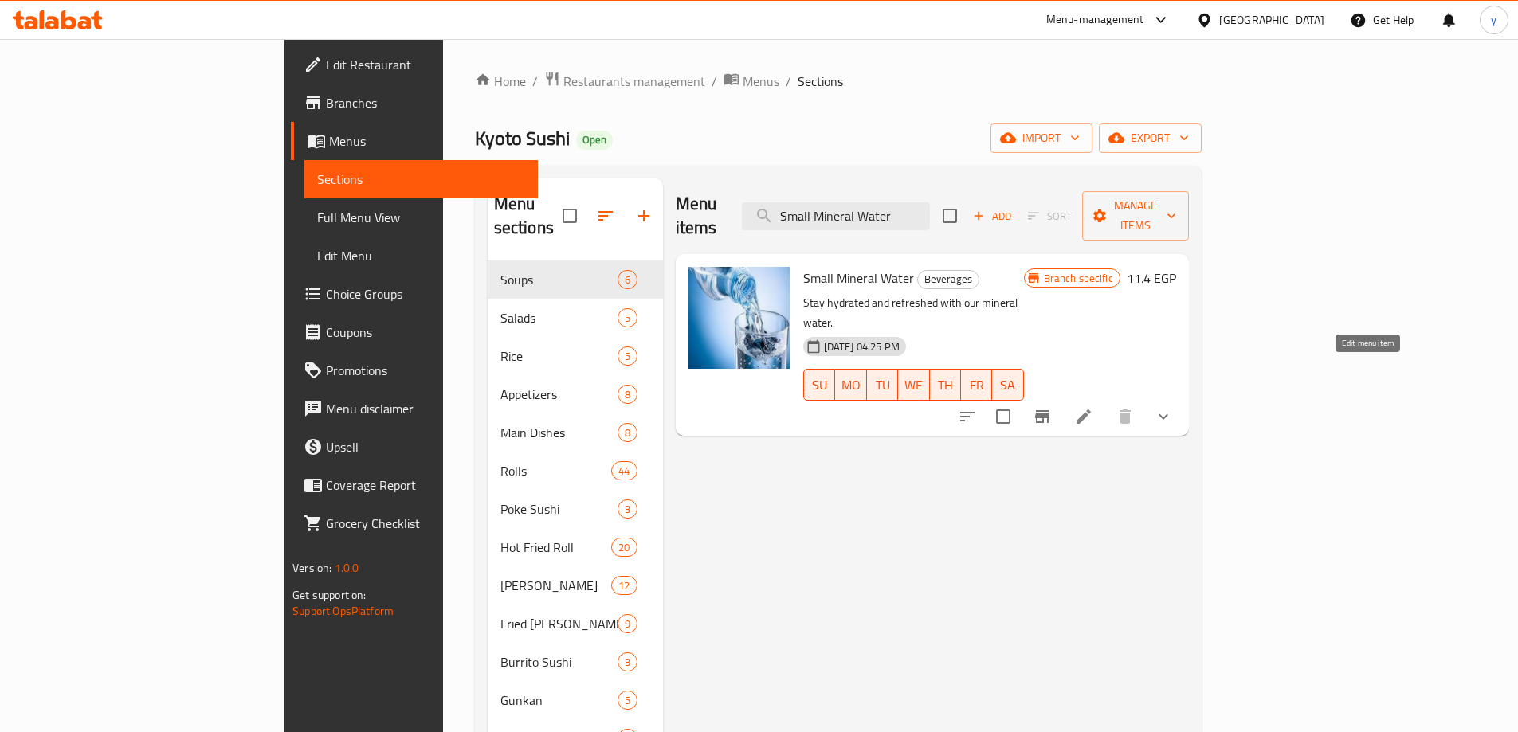
type input "Small Mineral Water"
click at [1093, 407] on icon at bounding box center [1083, 416] width 19 height 19
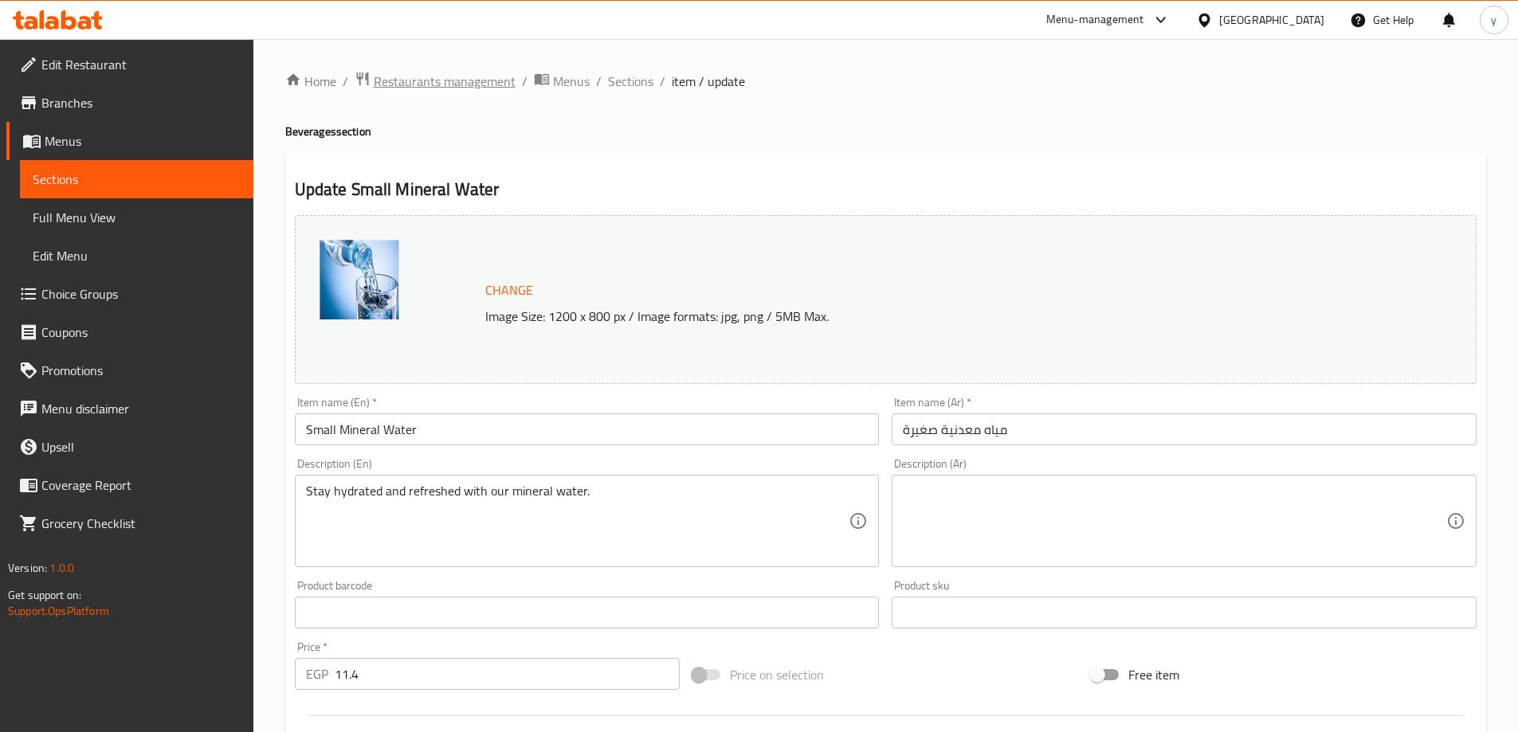
click at [439, 79] on span "Restaurants management" at bounding box center [445, 81] width 142 height 19
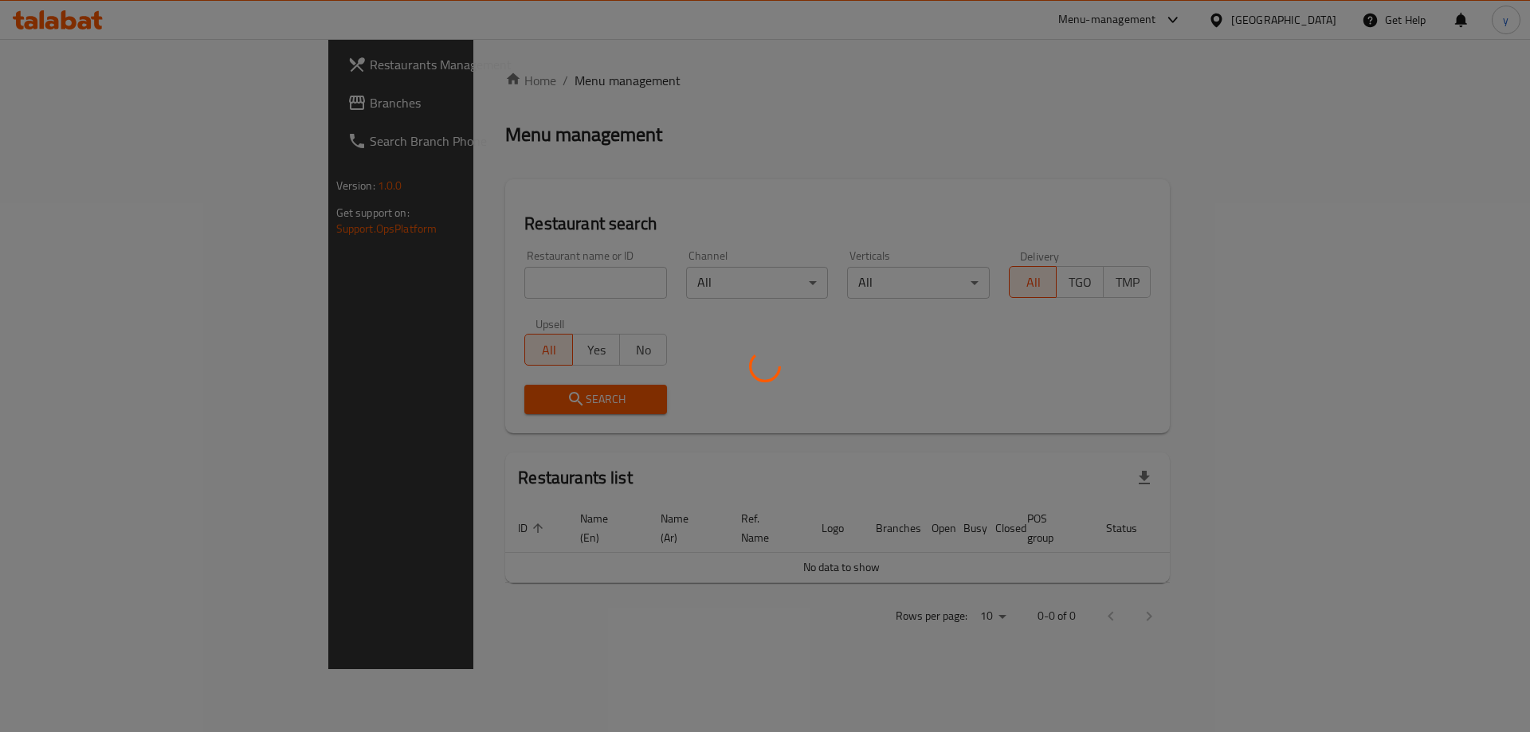
click at [73, 104] on div at bounding box center [765, 366] width 1530 height 732
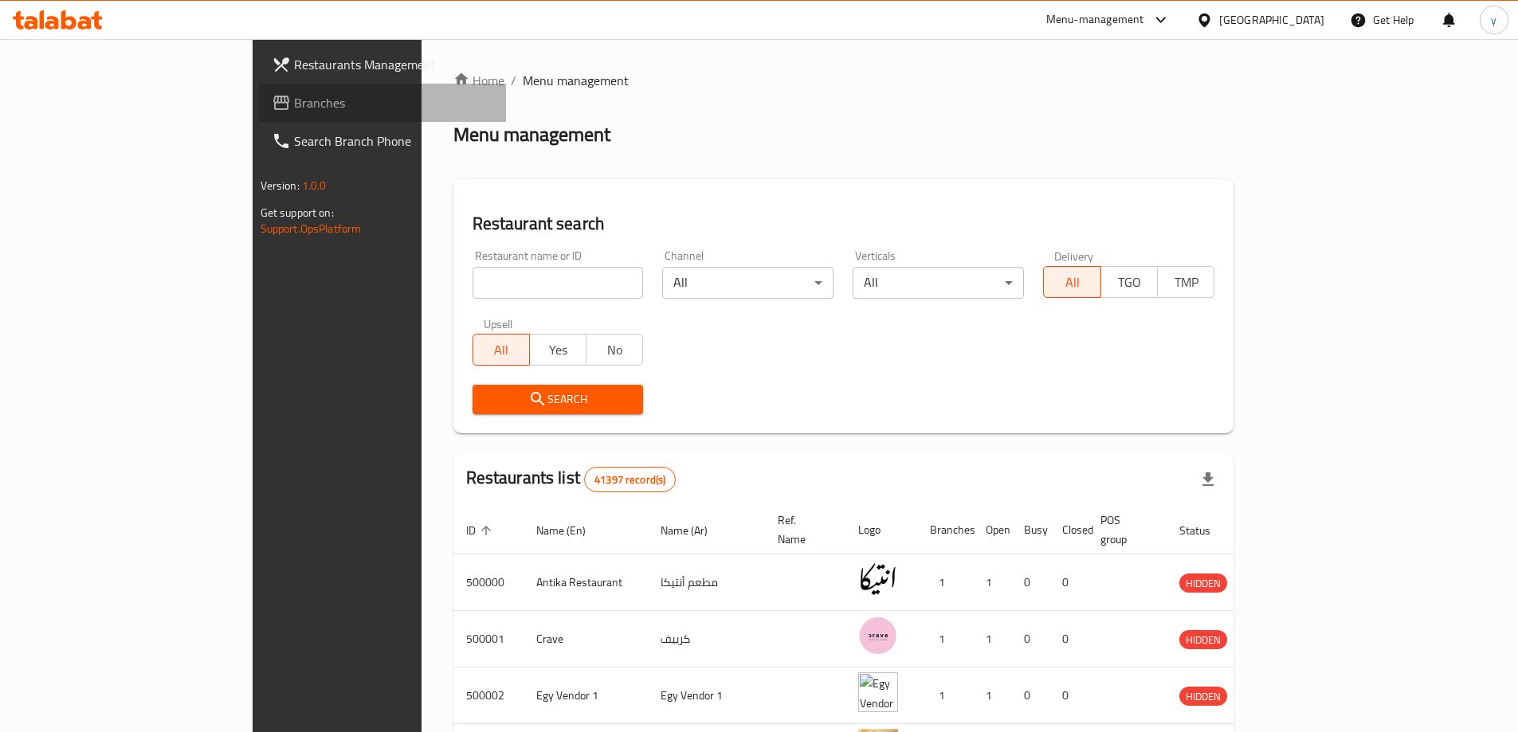
click at [294, 99] on span "Branches" at bounding box center [393, 102] width 199 height 19
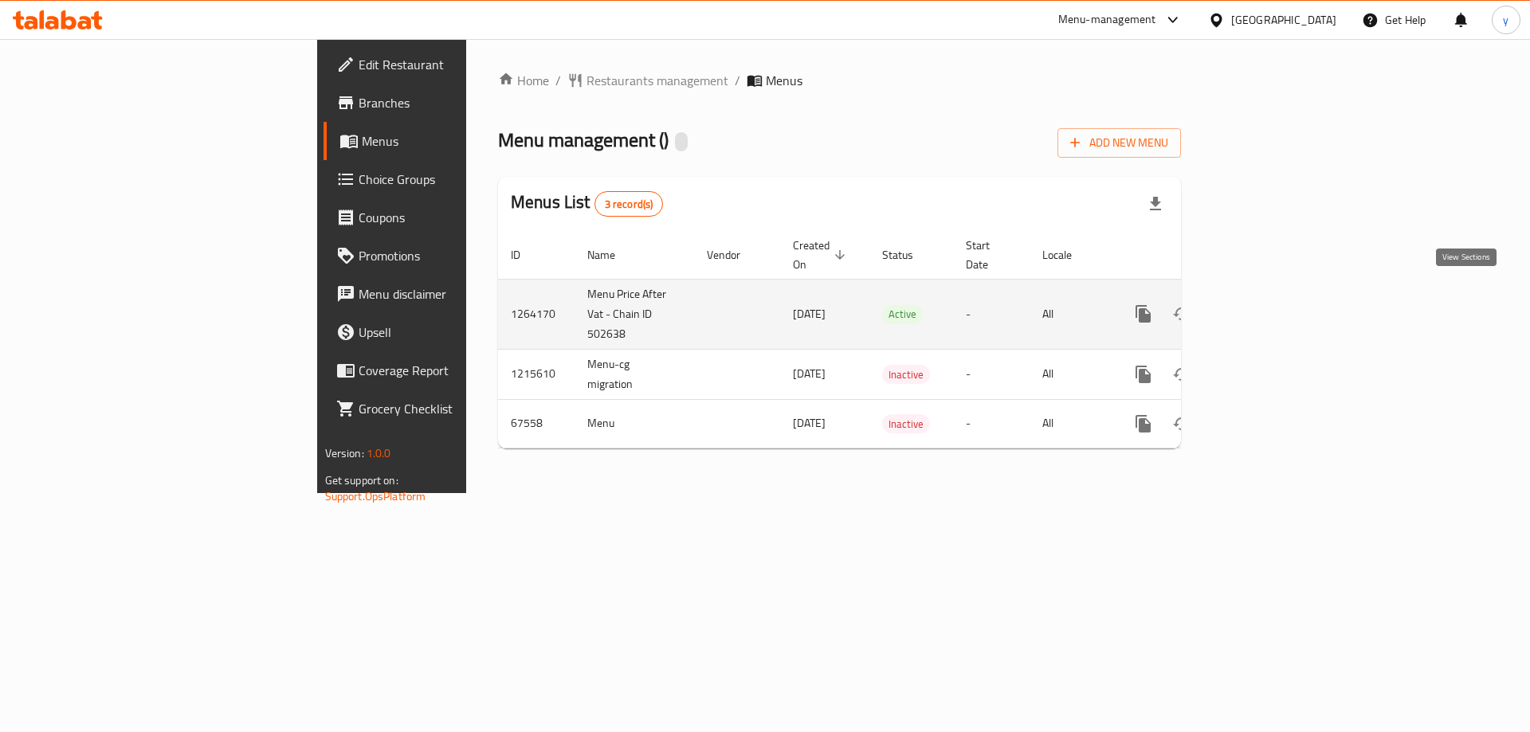
click at [1268, 304] on icon "enhanced table" at bounding box center [1258, 313] width 19 height 19
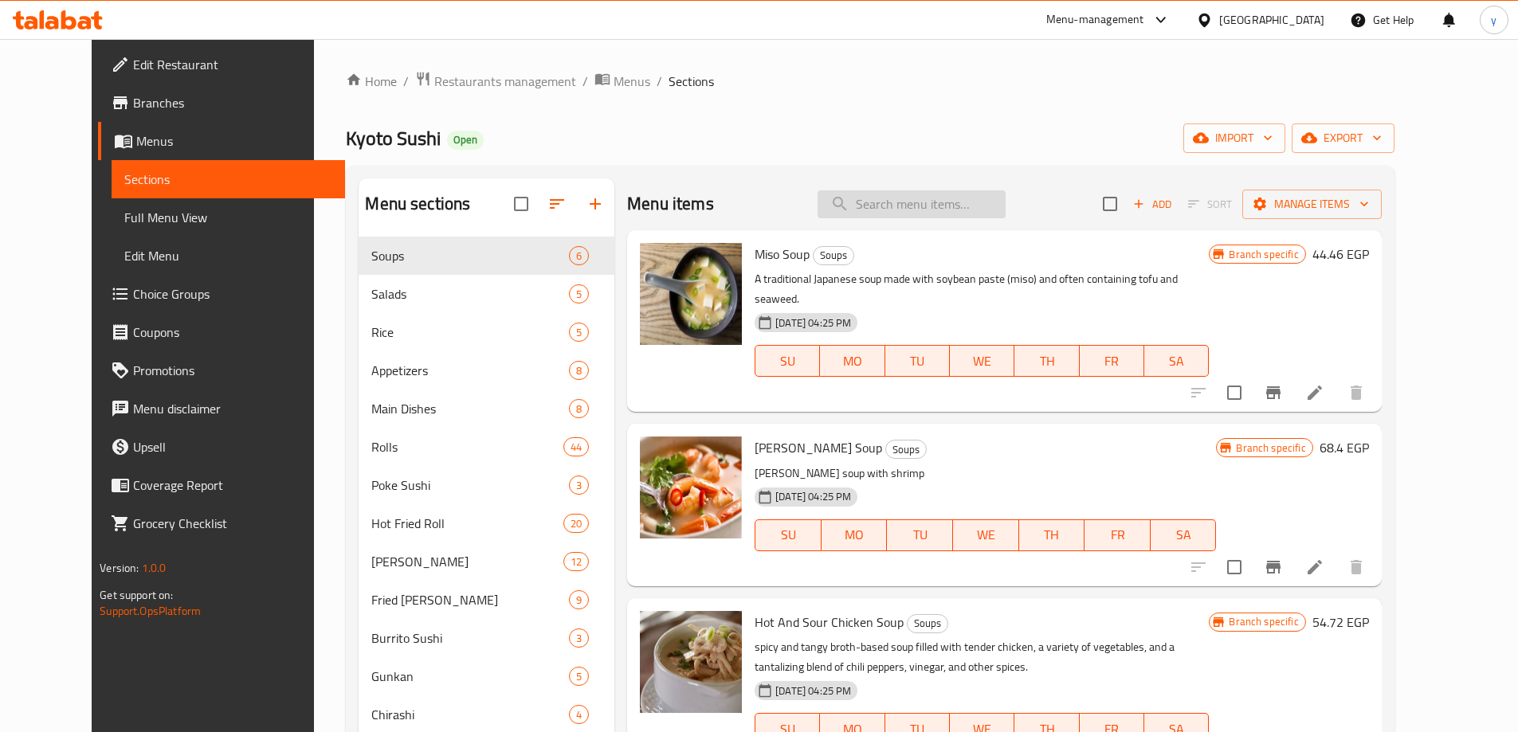
click at [927, 199] on input "search" at bounding box center [912, 204] width 188 height 28
paste input "649440"
type input "649440"
click at [927, 199] on input "649440" at bounding box center [912, 204] width 188 height 28
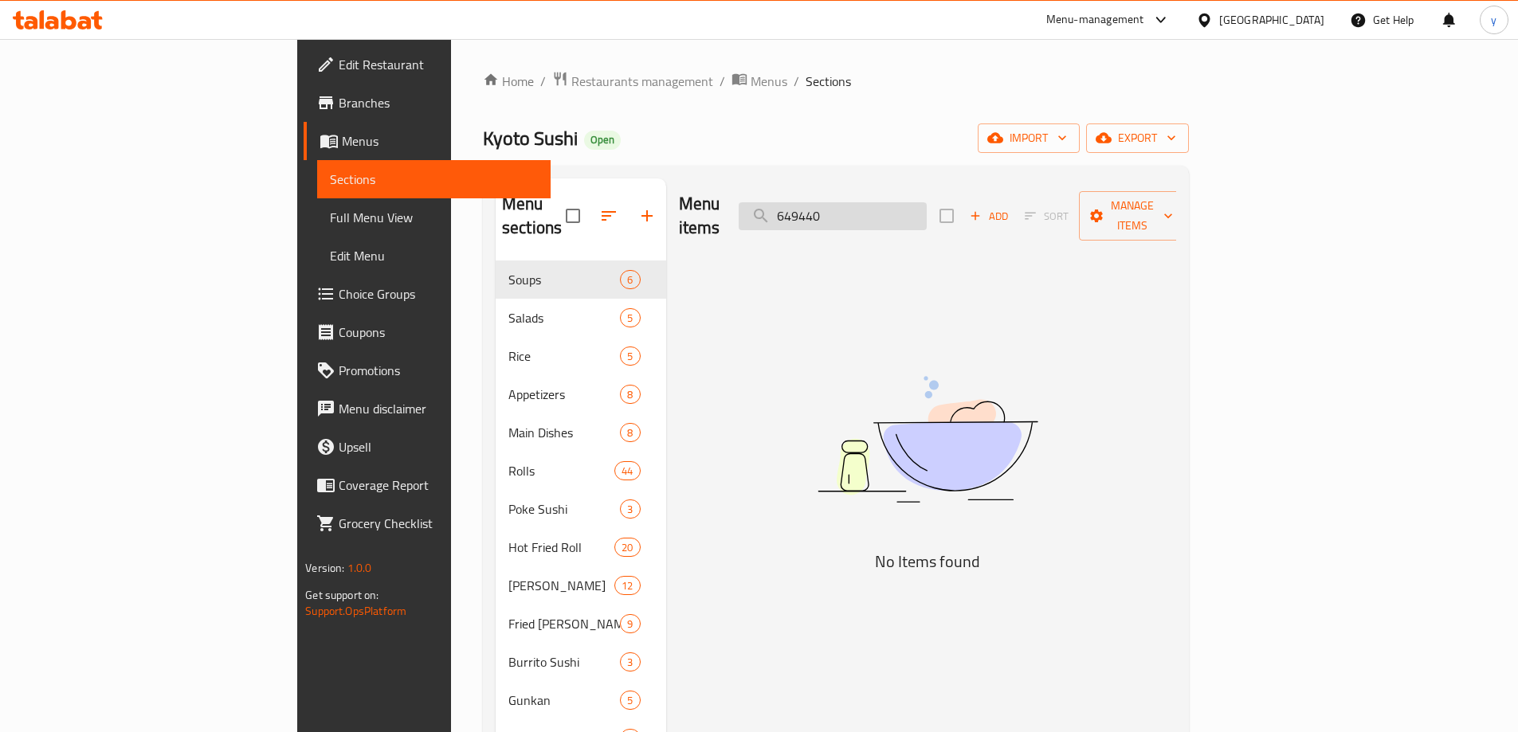
click at [927, 202] on input "649440" at bounding box center [833, 216] width 188 height 28
type input "="
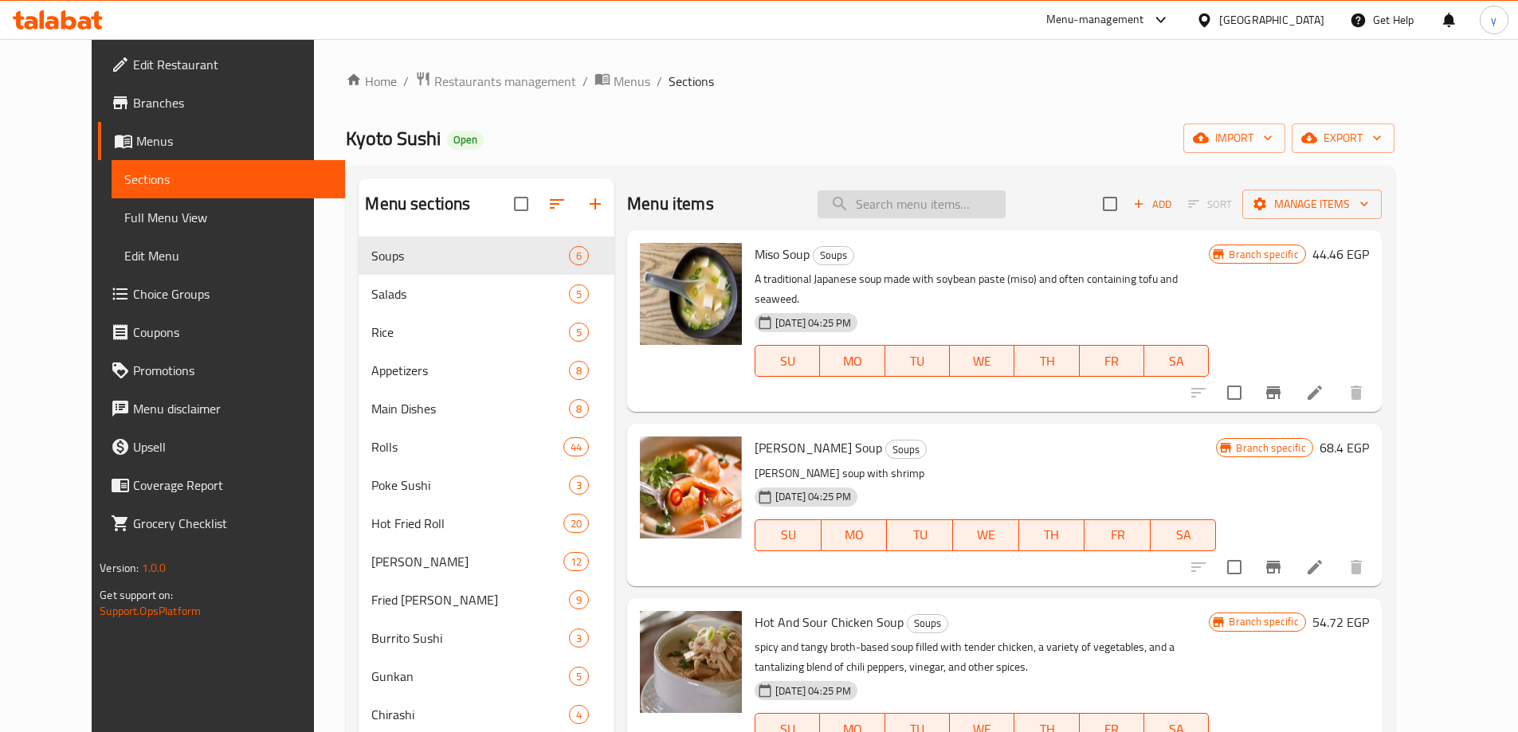
click at [934, 217] on input "search" at bounding box center [912, 204] width 188 height 28
paste input "Small Mineral Water"
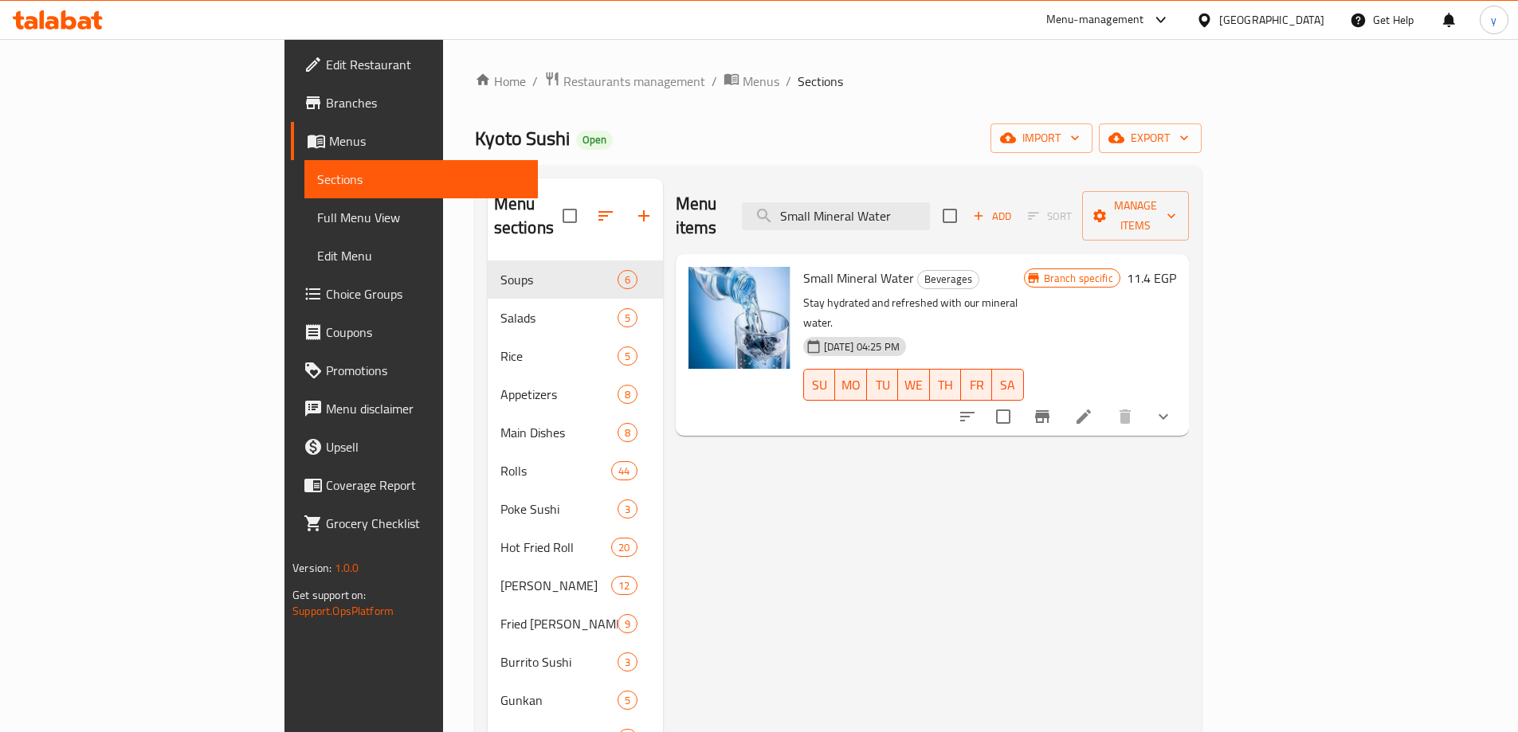
type input "Small Mineral Water"
click at [1093, 407] on icon at bounding box center [1083, 416] width 19 height 19
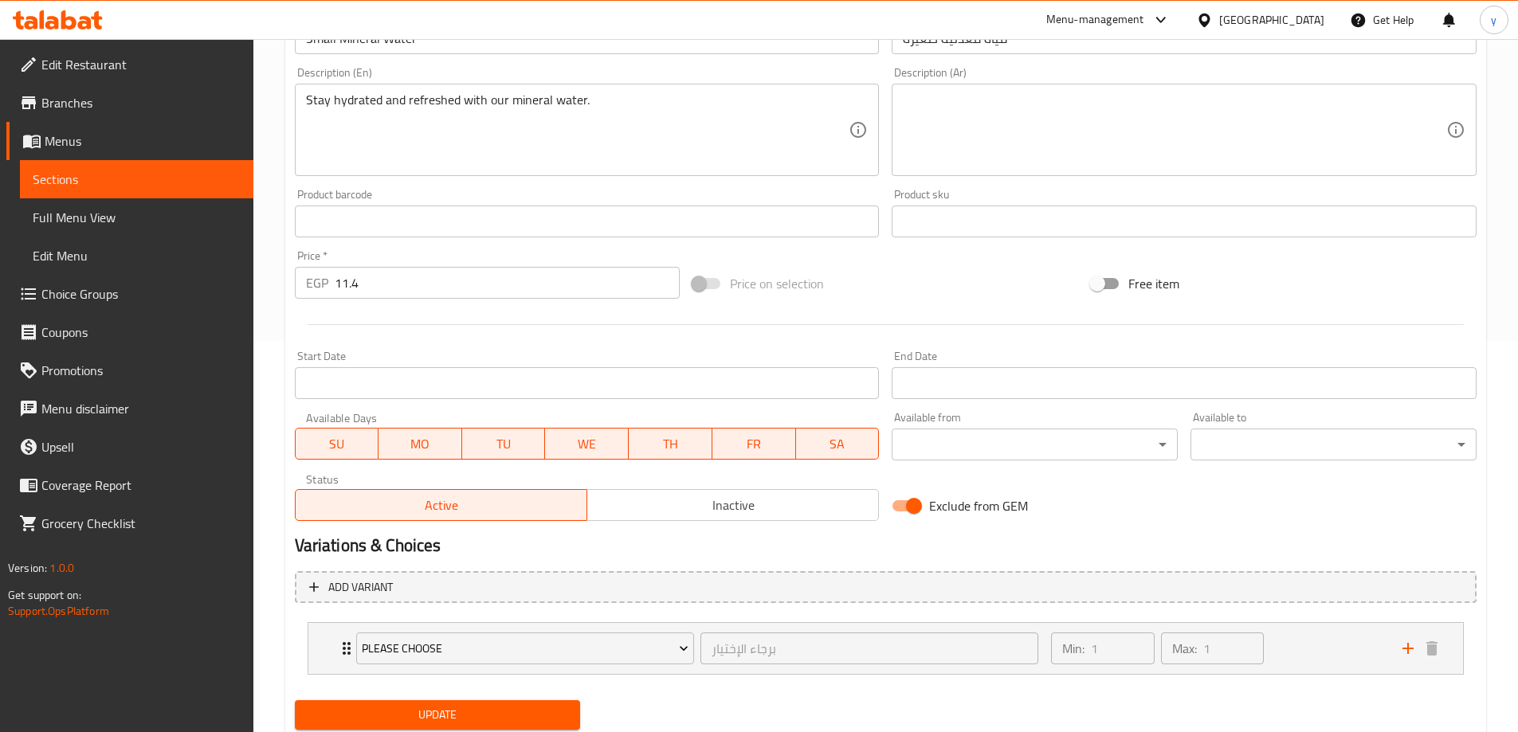
scroll to position [443, 0]
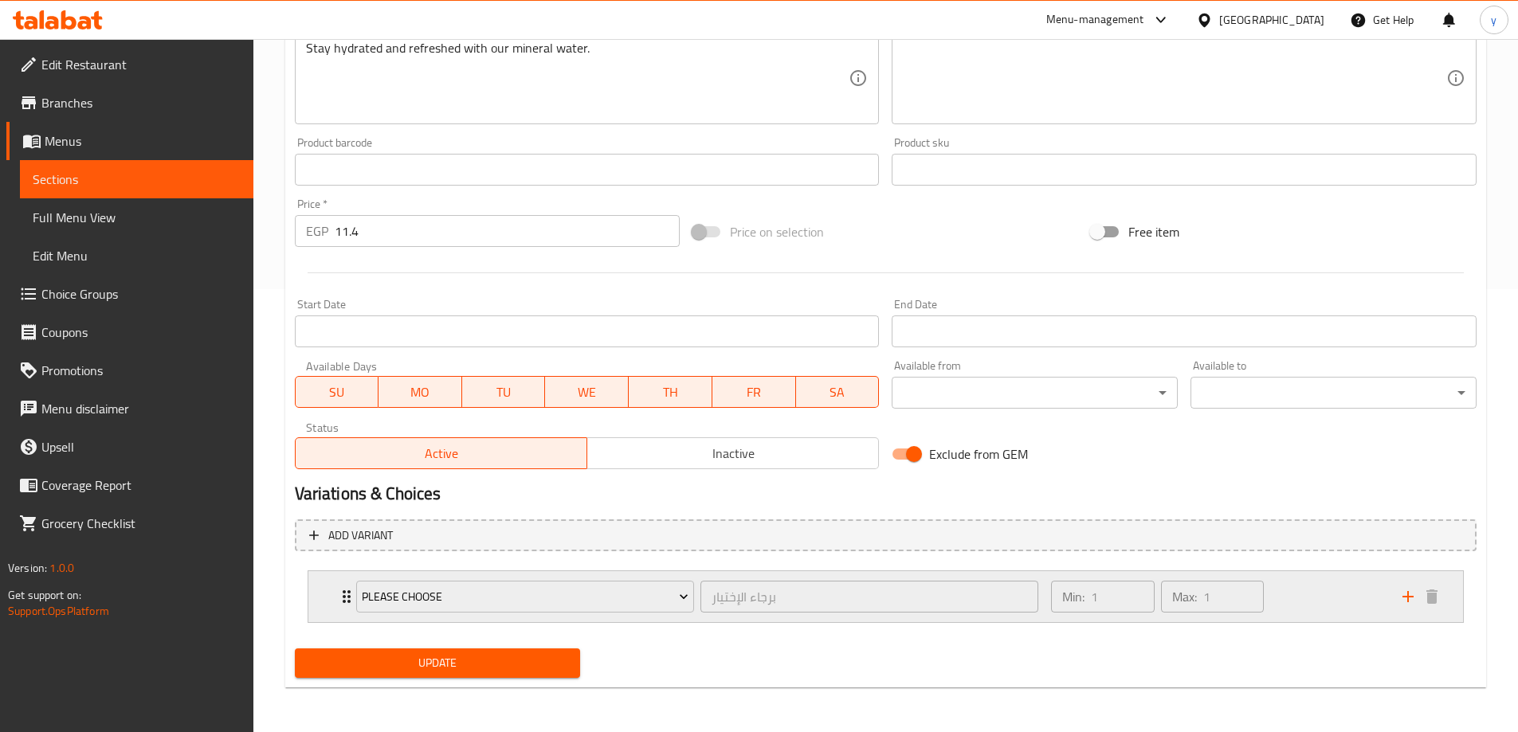
click at [1305, 594] on div "Min: 1 ​ Max: 1 ​" at bounding box center [1216, 596] width 351 height 51
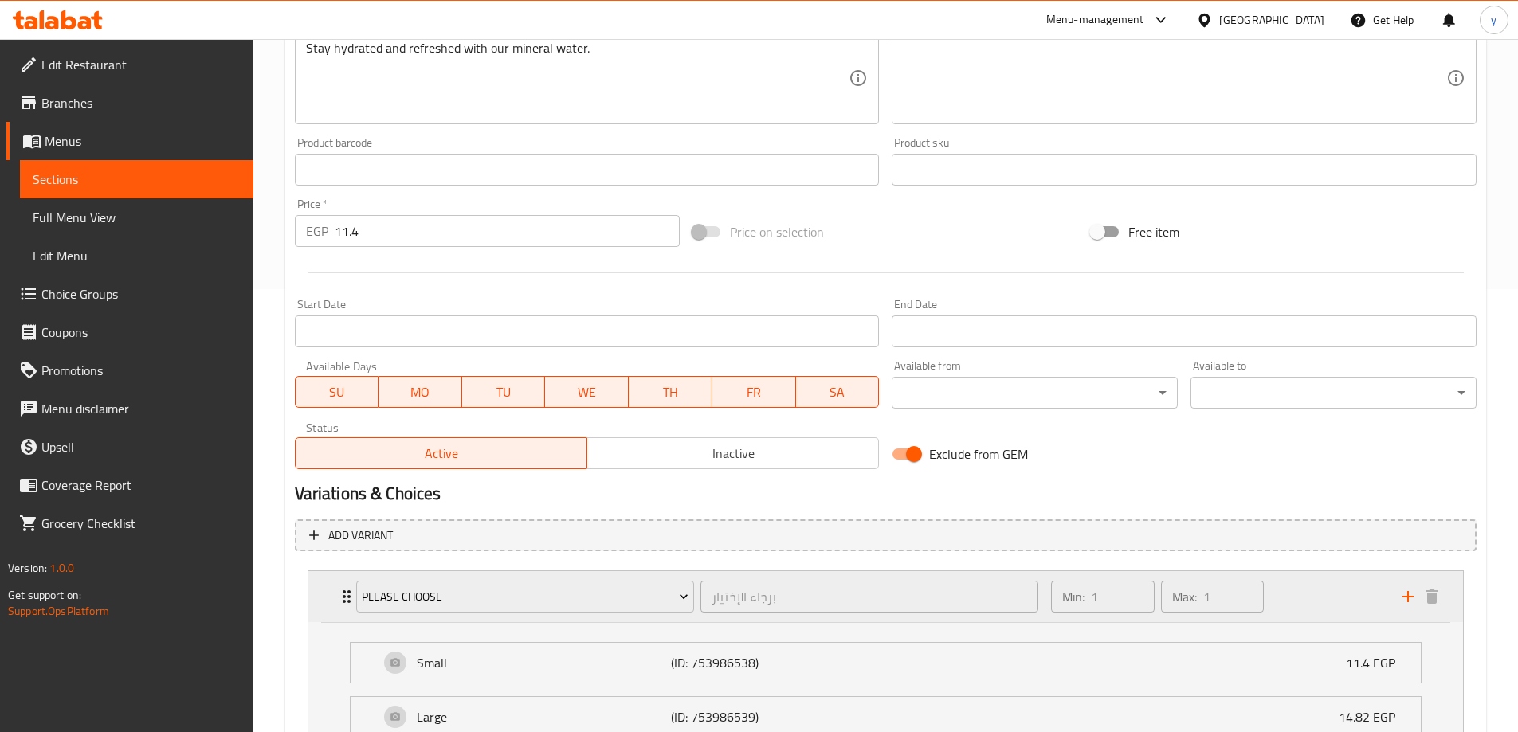
click at [1318, 592] on div "Min: 1 ​ Max: 1 ​" at bounding box center [1216, 596] width 351 height 51
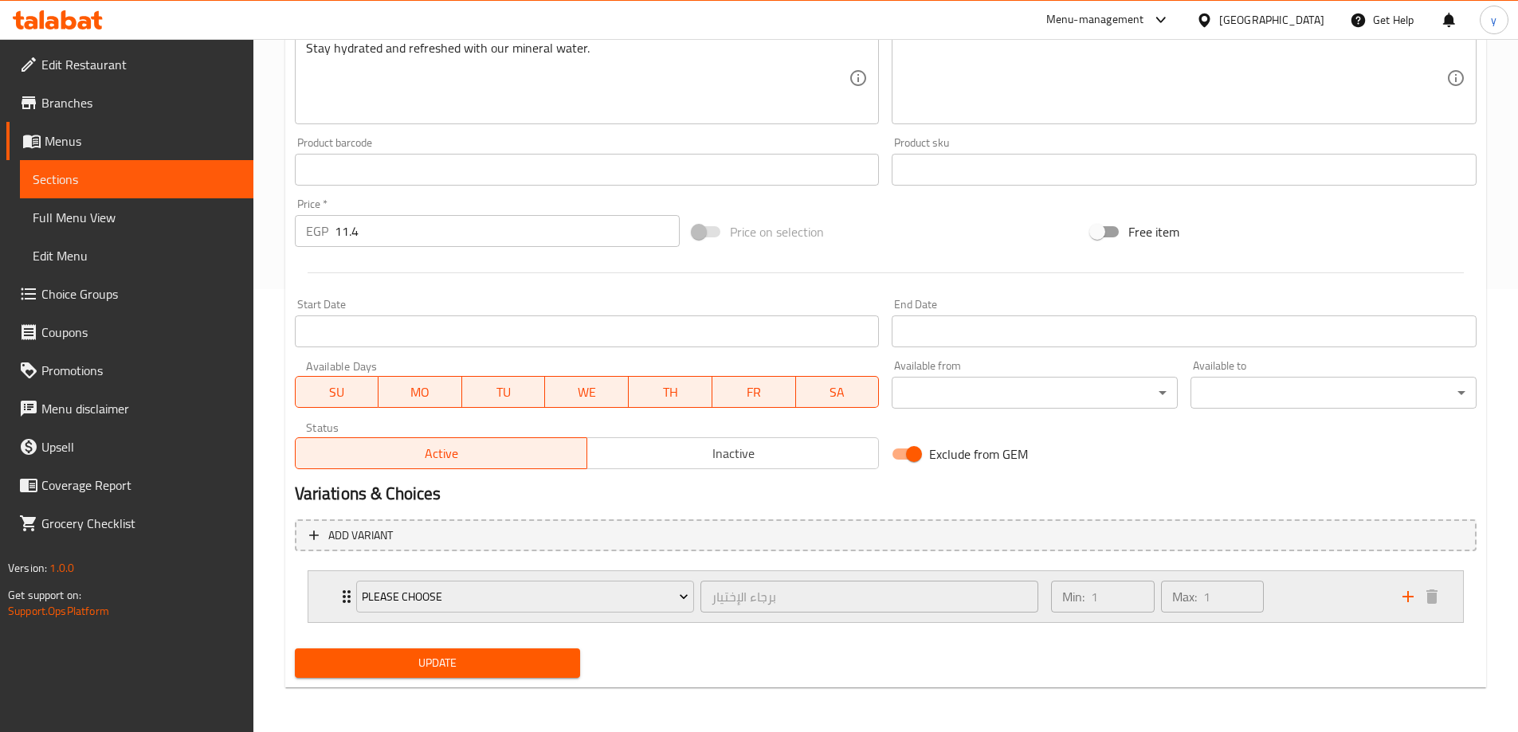
click at [1318, 592] on div "Min: 1 ​ Max: 1 ​" at bounding box center [1216, 596] width 351 height 51
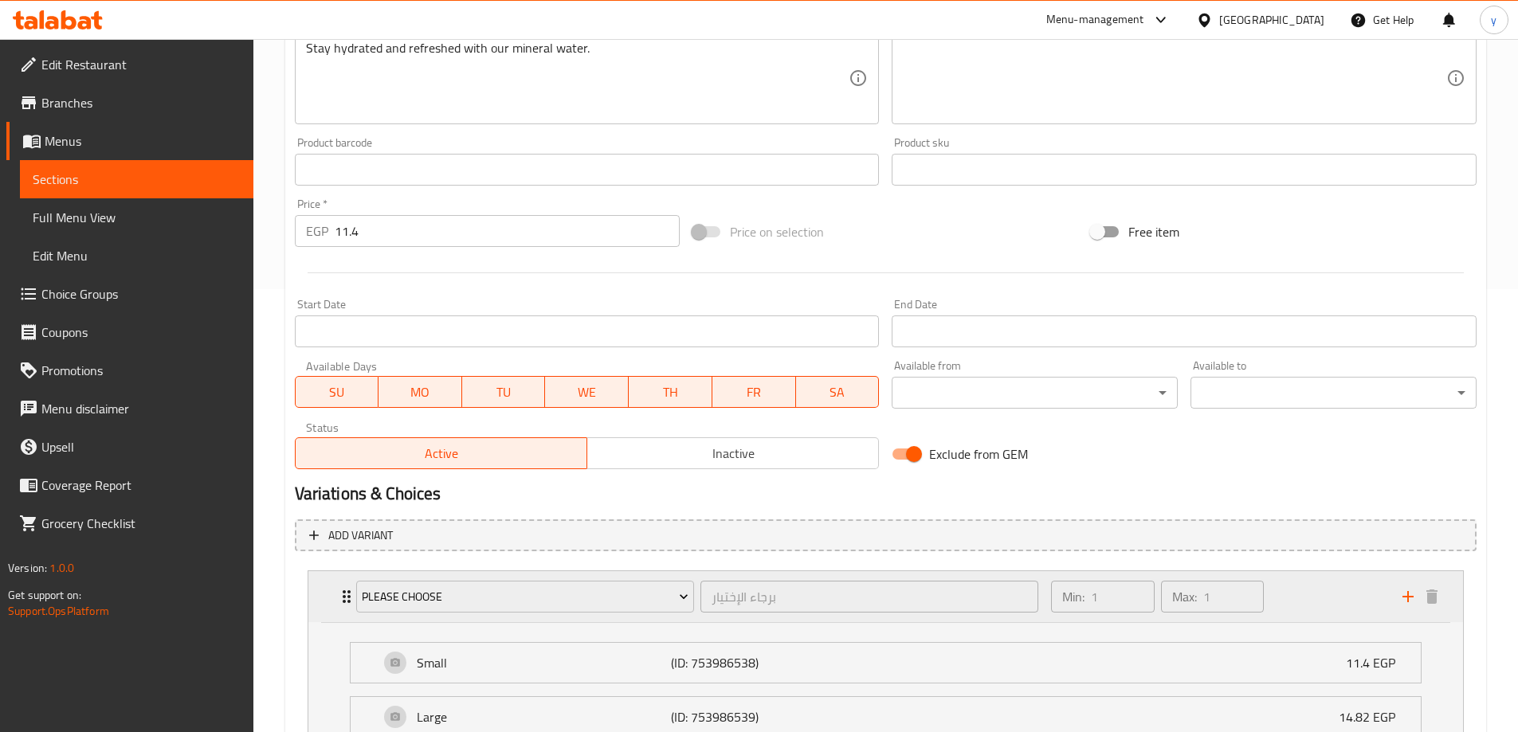
click at [1318, 592] on div "Min: 1 ​ Max: 1 ​" at bounding box center [1216, 596] width 351 height 51
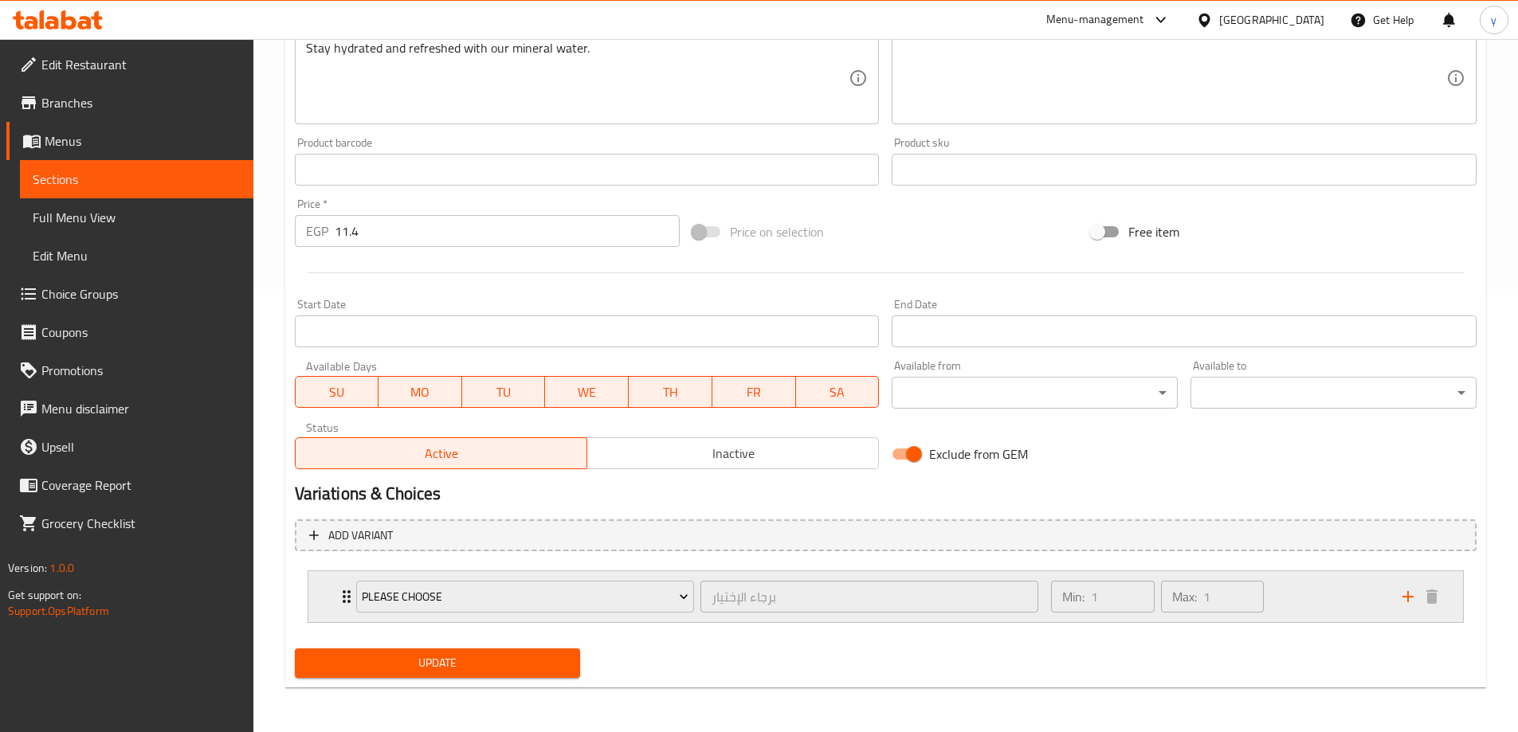
click at [1318, 592] on div "Min: 1 ​ Max: 1 ​" at bounding box center [1216, 596] width 351 height 51
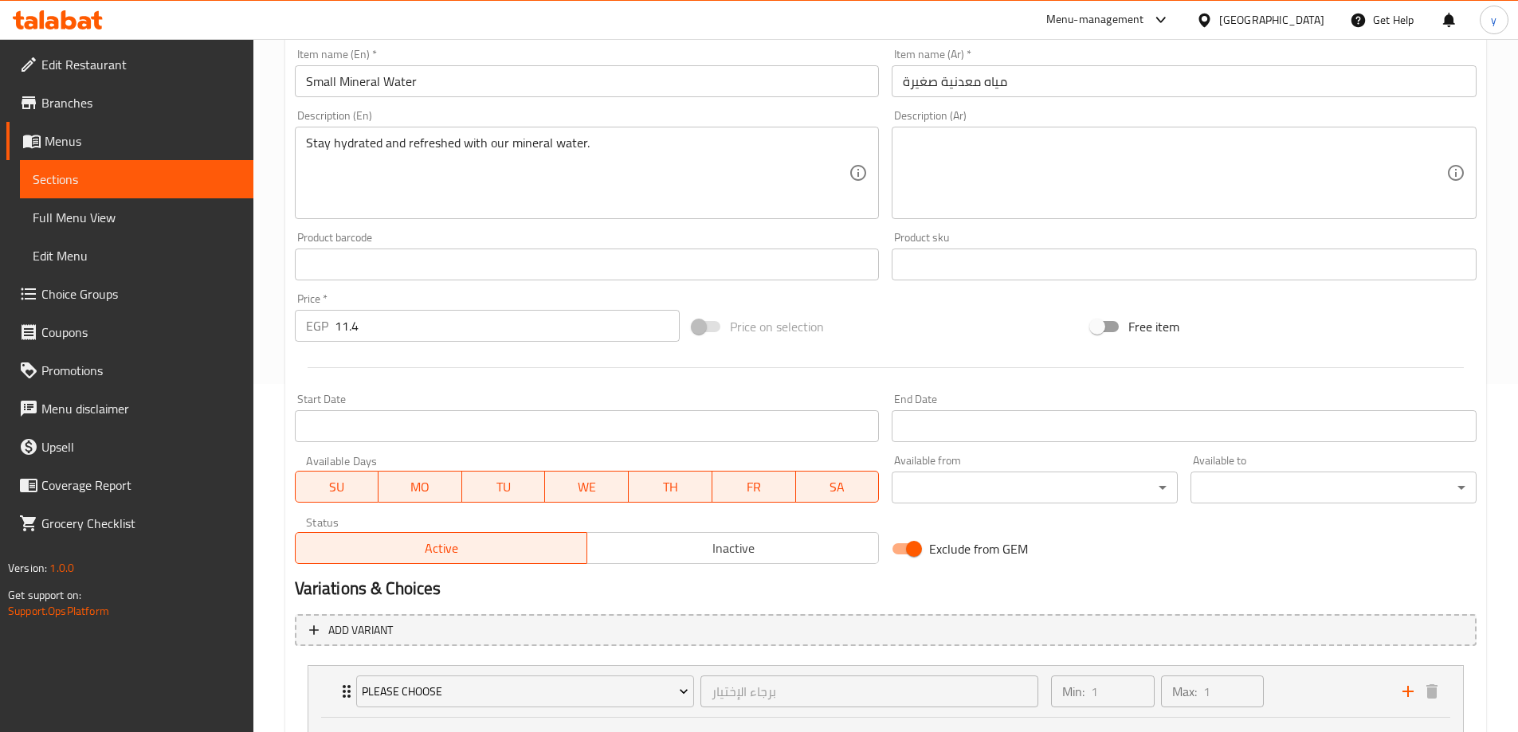
scroll to position [106, 0]
